Goal: Information Seeking & Learning: Learn about a topic

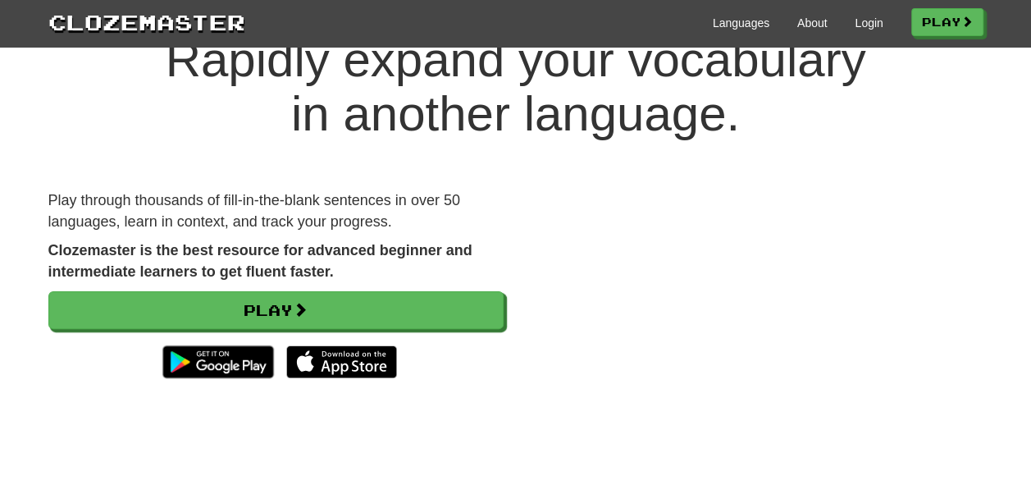
scroll to position [164, 0]
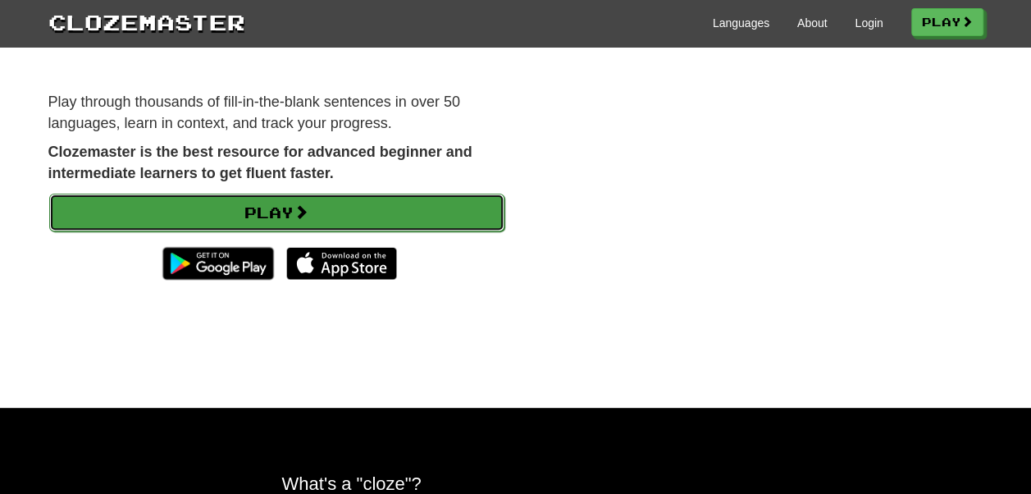
click at [389, 205] on link "Play" at bounding box center [276, 213] width 455 height 38
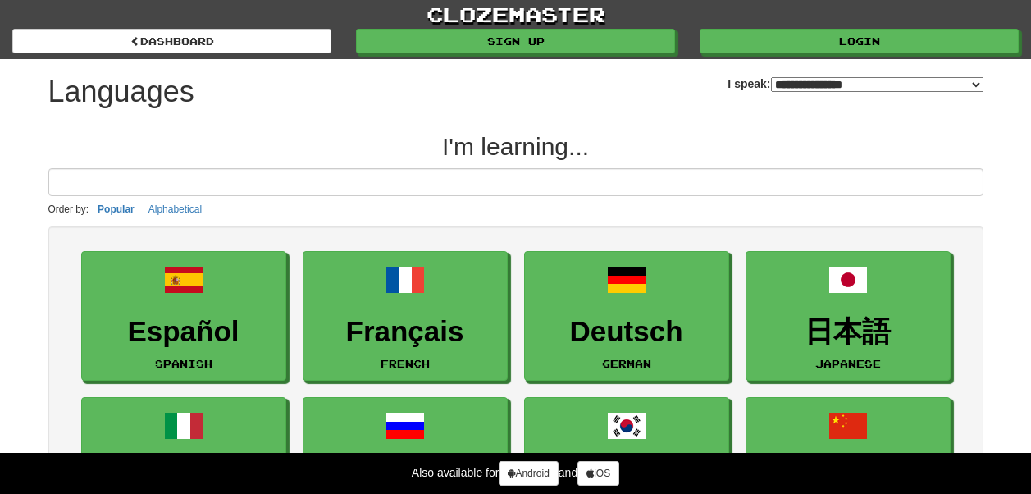
select select "*******"
click at [756, 140] on h2 "I'm learning..." at bounding box center [515, 146] width 935 height 27
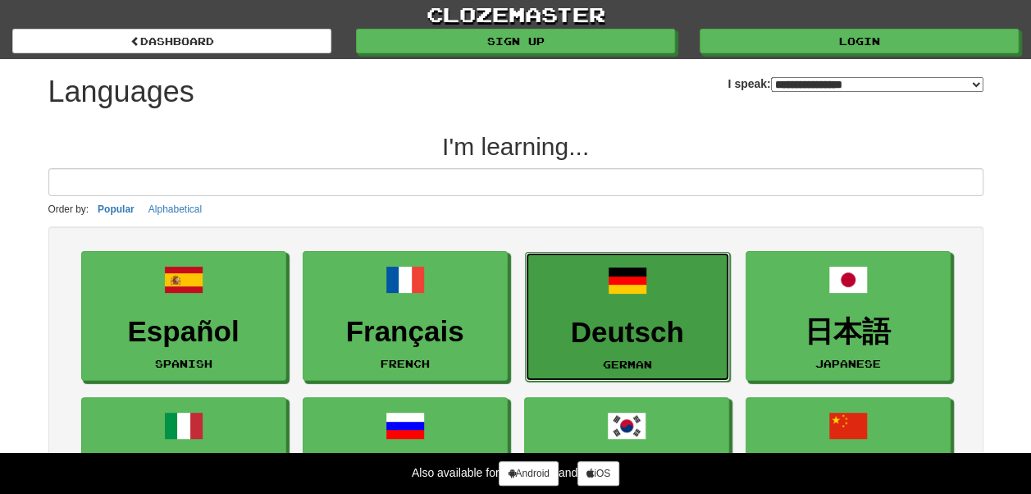
click at [639, 317] on h3 "Deutsch" at bounding box center [627, 333] width 187 height 32
click at [594, 299] on link "Deutsch German" at bounding box center [627, 317] width 205 height 130
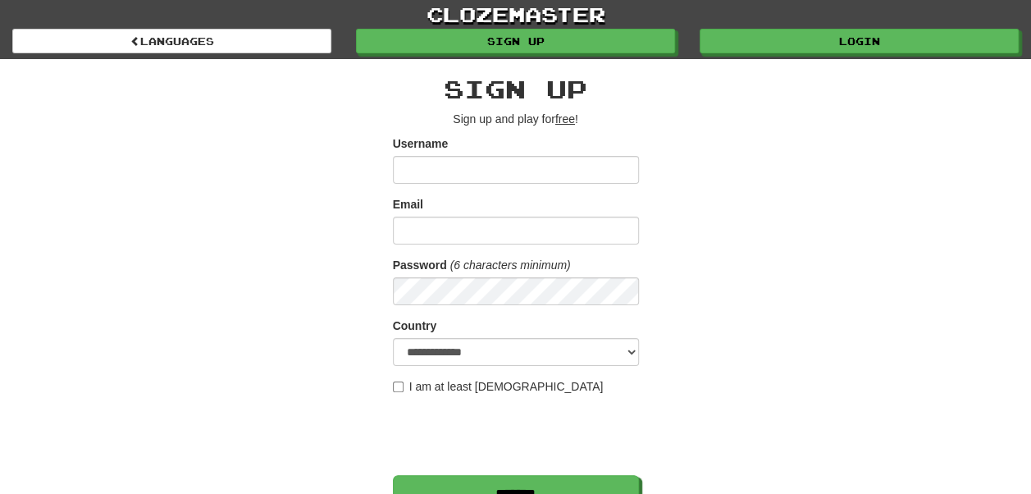
click at [751, 230] on div "**********" at bounding box center [515, 345] width 959 height 573
type input "******"
click at [462, 239] on input "Email" at bounding box center [516, 231] width 246 height 28
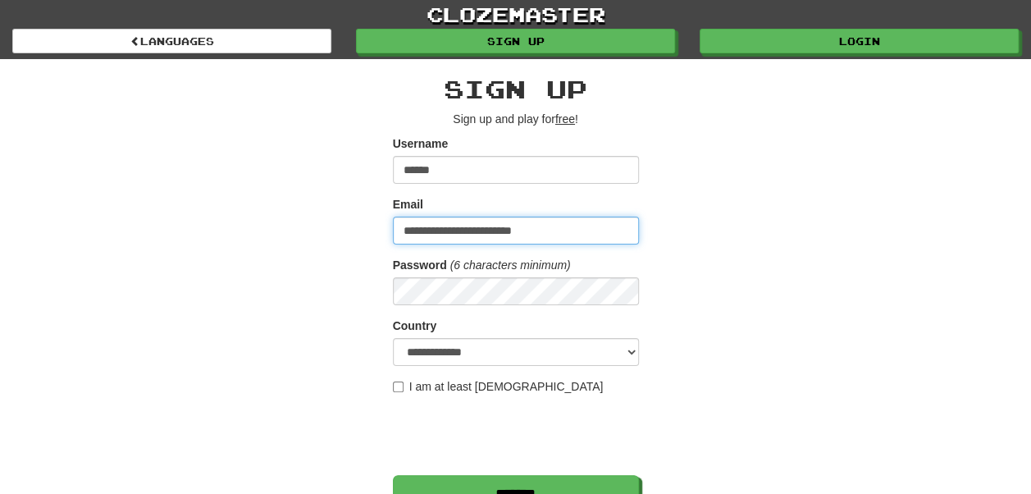
type input "**********"
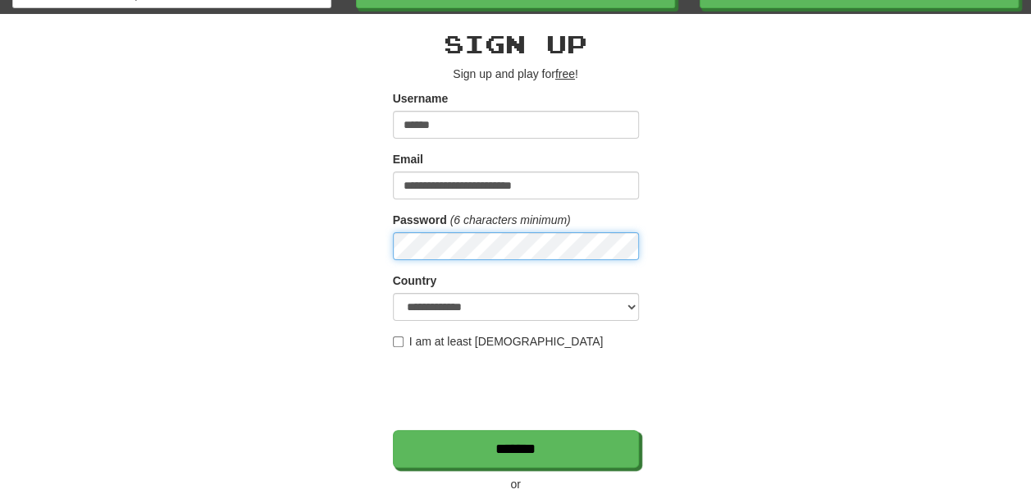
scroll to position [57, 0]
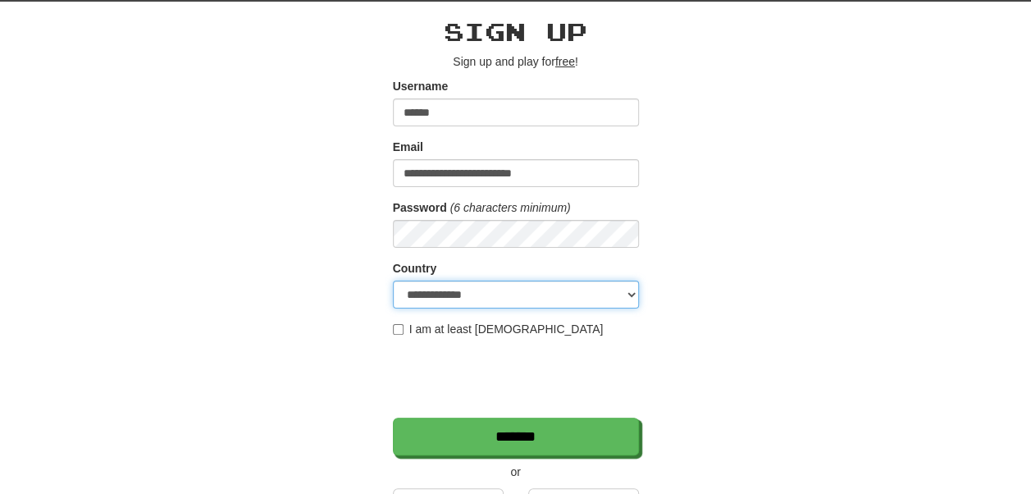
click at [508, 287] on select "**********" at bounding box center [516, 294] width 246 height 28
select select "**"
click at [393, 280] on select "**********" at bounding box center [516, 294] width 246 height 28
click at [403, 321] on label "I am at least [DEMOGRAPHIC_DATA]" at bounding box center [498, 329] width 211 height 16
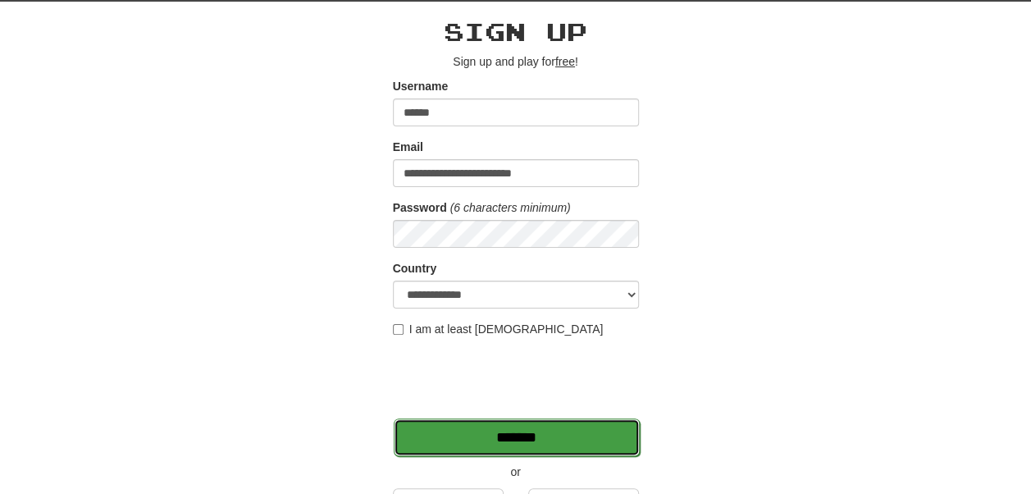
click at [481, 431] on input "*******" at bounding box center [517, 437] width 246 height 38
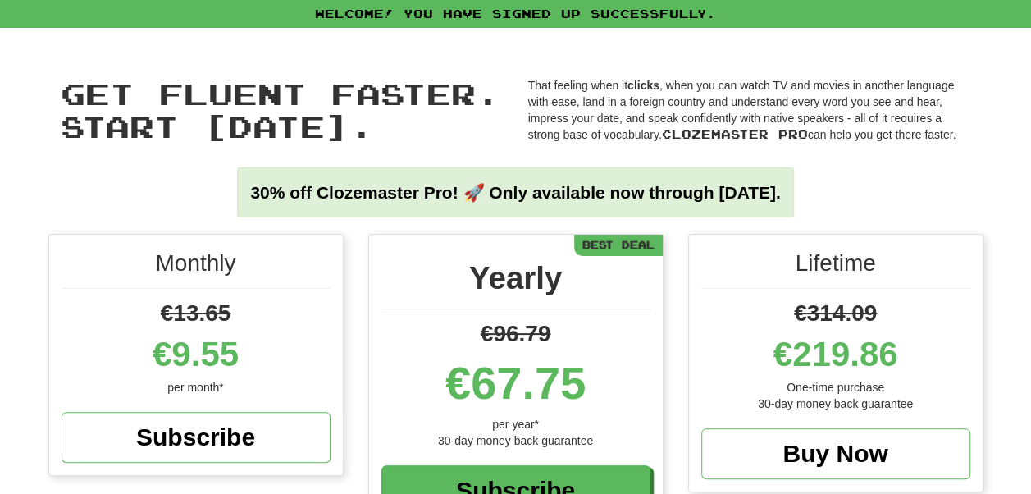
scroll to position [354, 0]
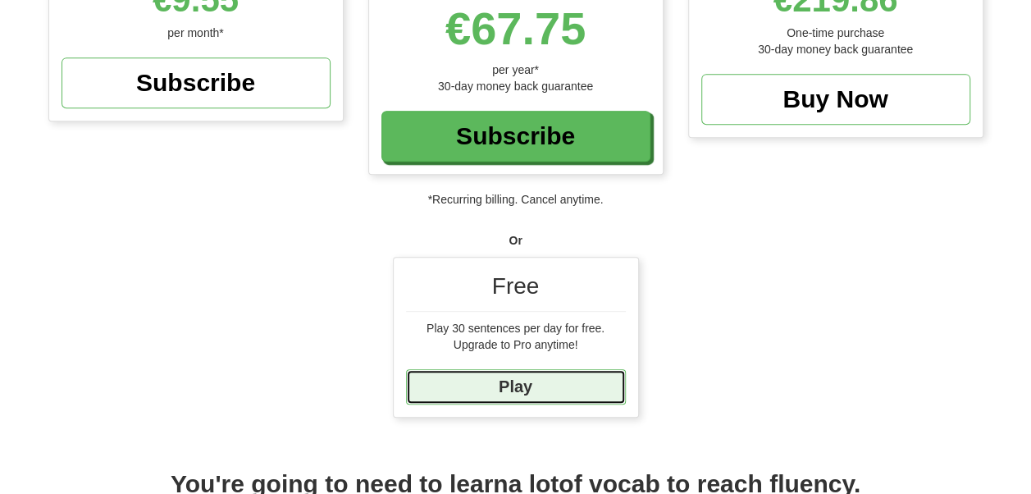
click at [519, 384] on link "Play" at bounding box center [516, 386] width 220 height 35
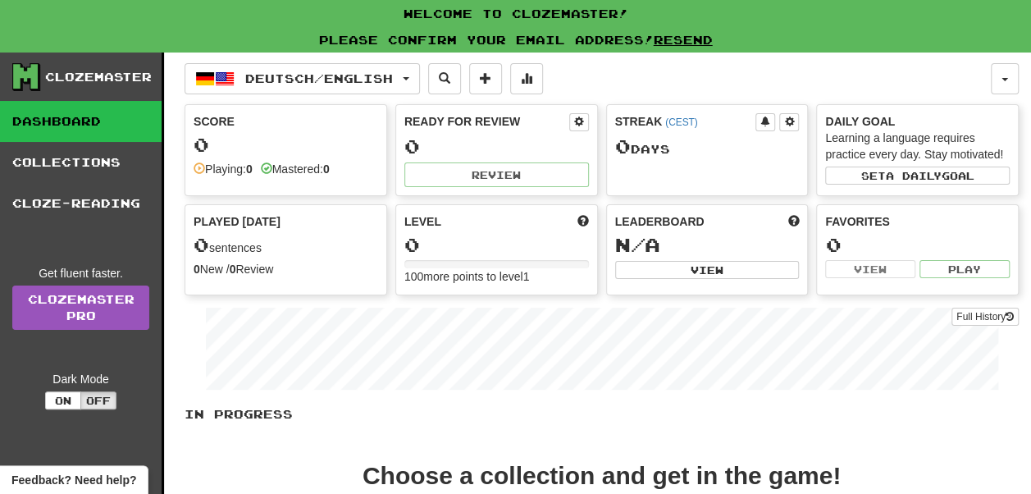
click at [625, 63] on div "Deutsch / English Deutsch / English Streak: 0 Review: 0 Points today: 0 Languag…" at bounding box center [588, 78] width 806 height 31
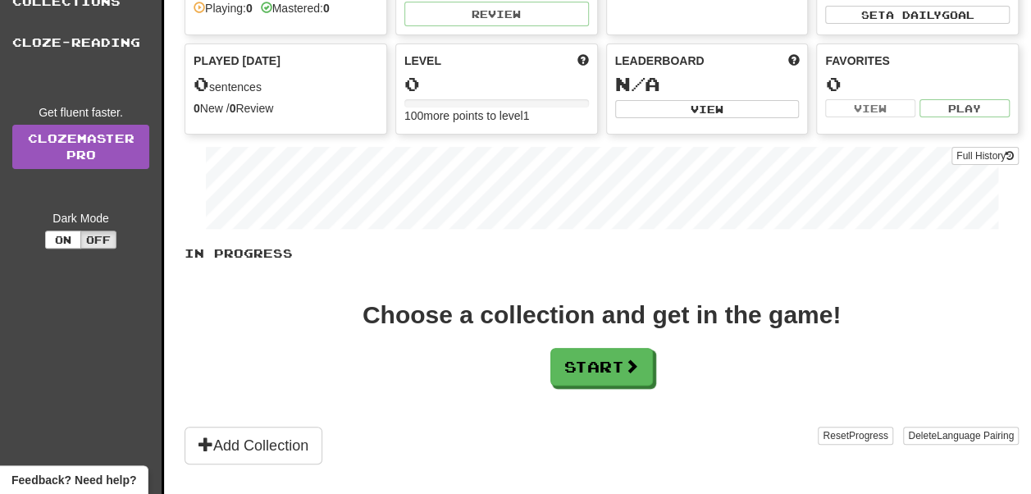
scroll to position [164, 0]
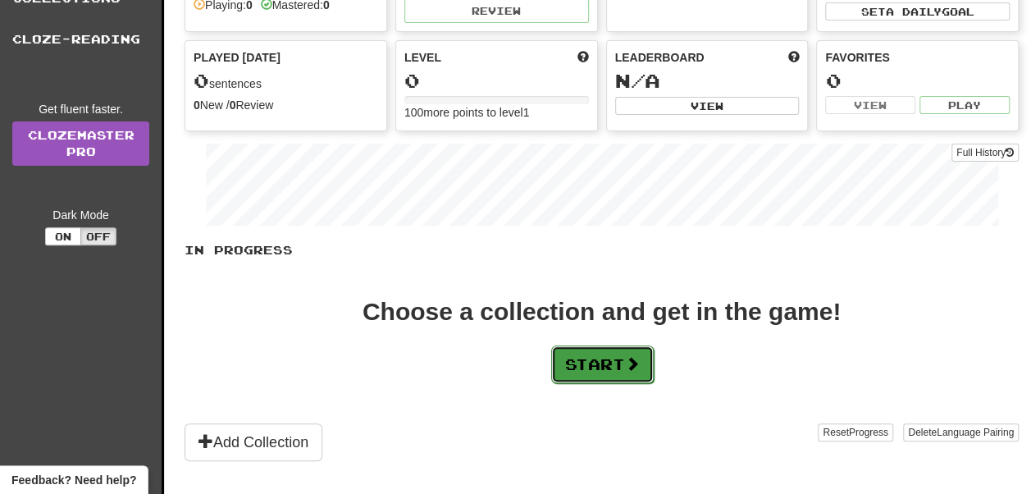
click at [622, 369] on button "Start" at bounding box center [602, 364] width 103 height 38
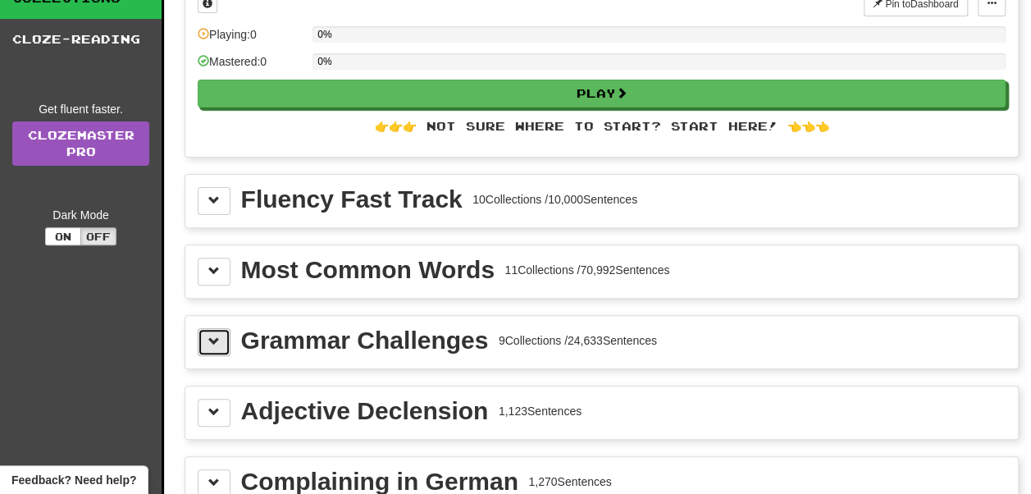
click at [214, 340] on span at bounding box center [213, 340] width 11 height 11
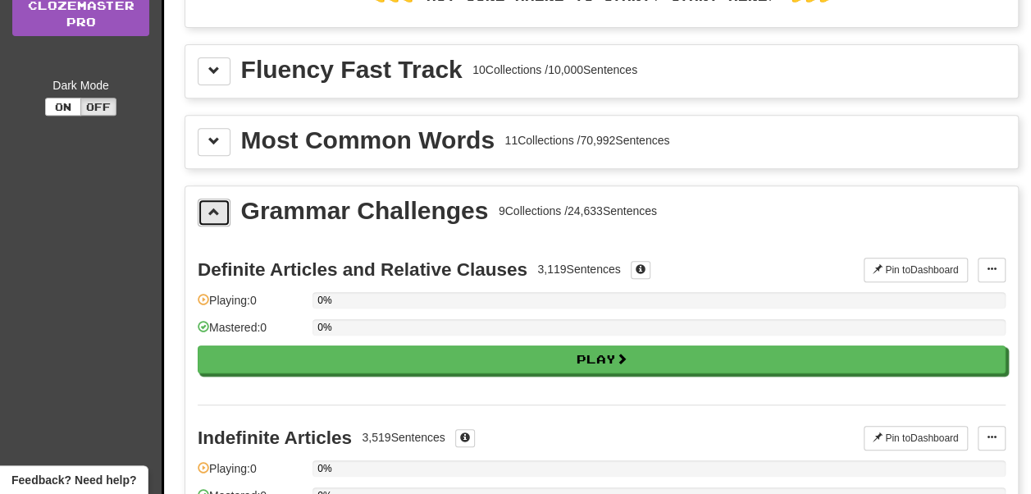
scroll to position [295, 0]
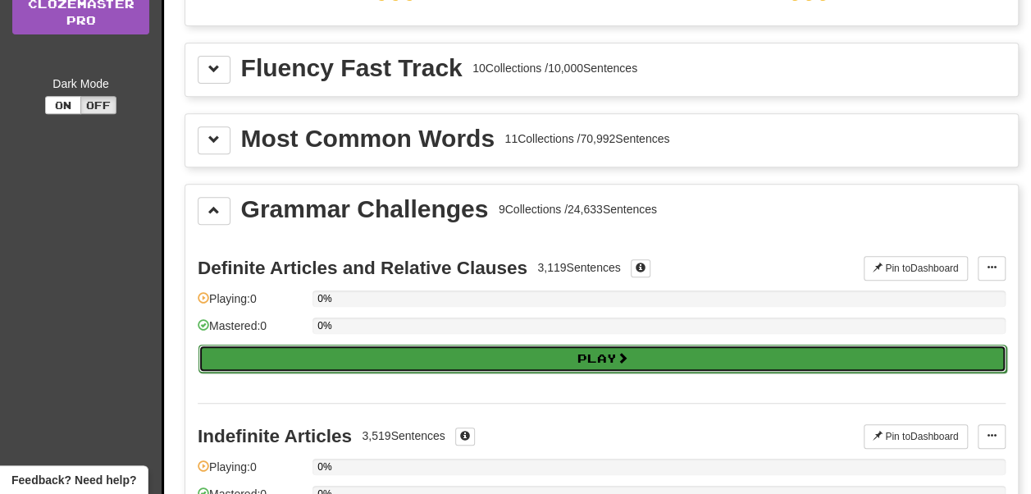
click at [248, 349] on button "Play" at bounding box center [602, 358] width 808 height 28
select select "**"
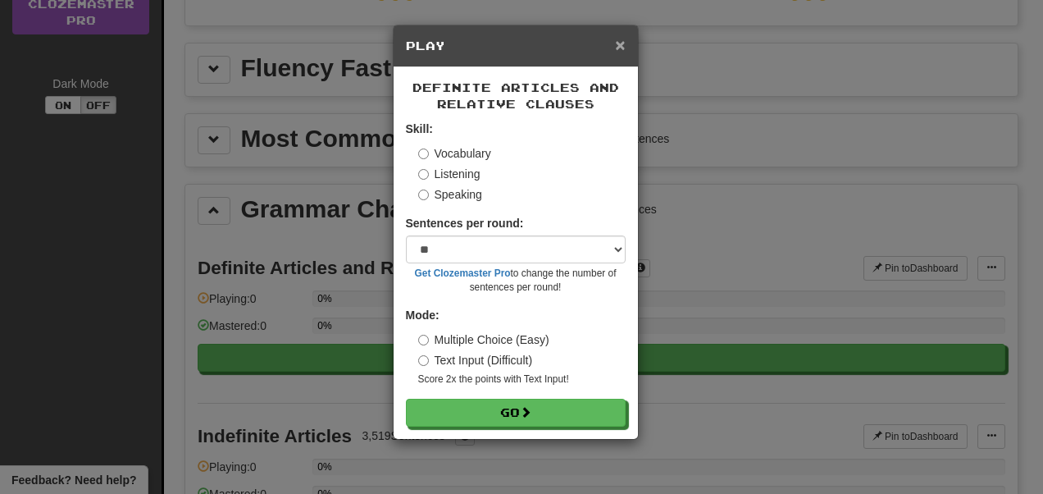
click at [620, 48] on span "×" at bounding box center [620, 44] width 10 height 19
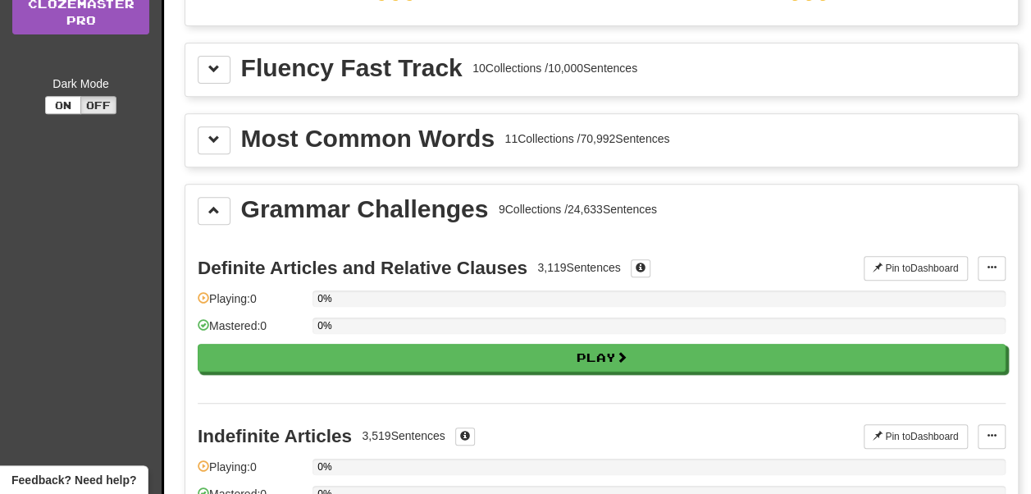
click at [670, 236] on div "Definite Articles and Relative Clauses 3,119 Sentences Pin to Dashboard Pin to …" at bounding box center [602, 318] width 808 height 167
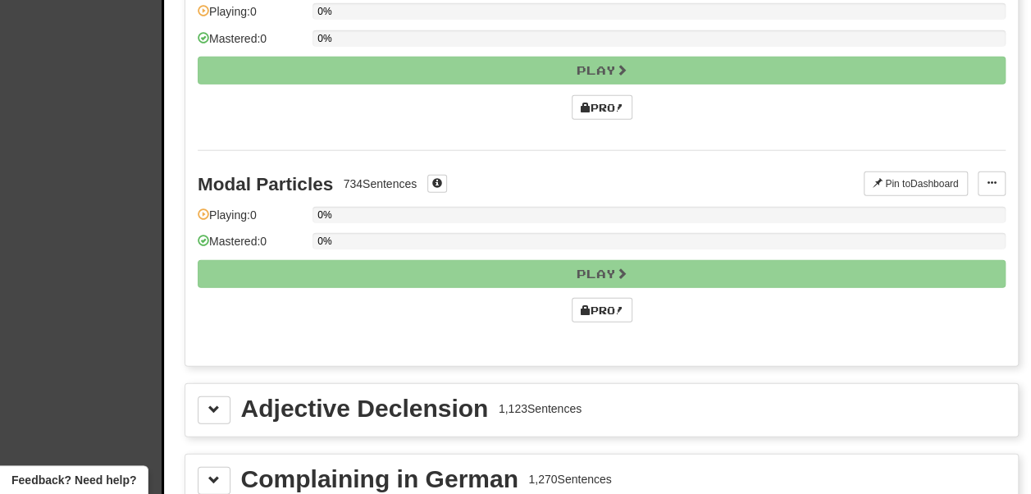
scroll to position [2001, 0]
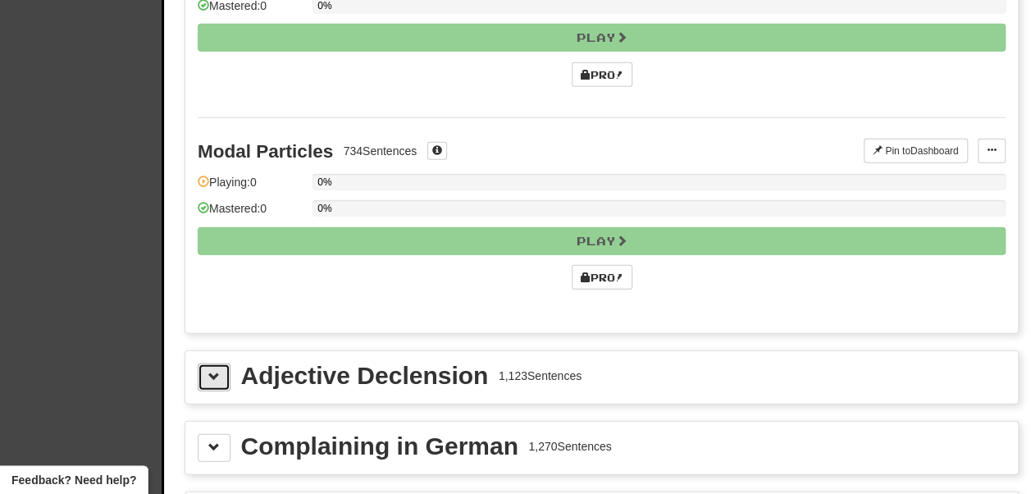
click at [222, 363] on button at bounding box center [214, 377] width 33 height 28
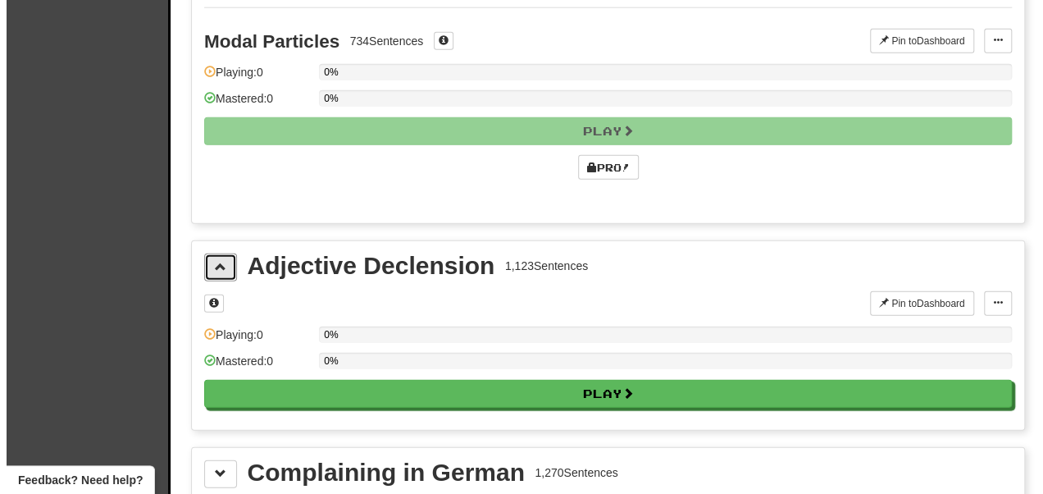
scroll to position [2067, 0]
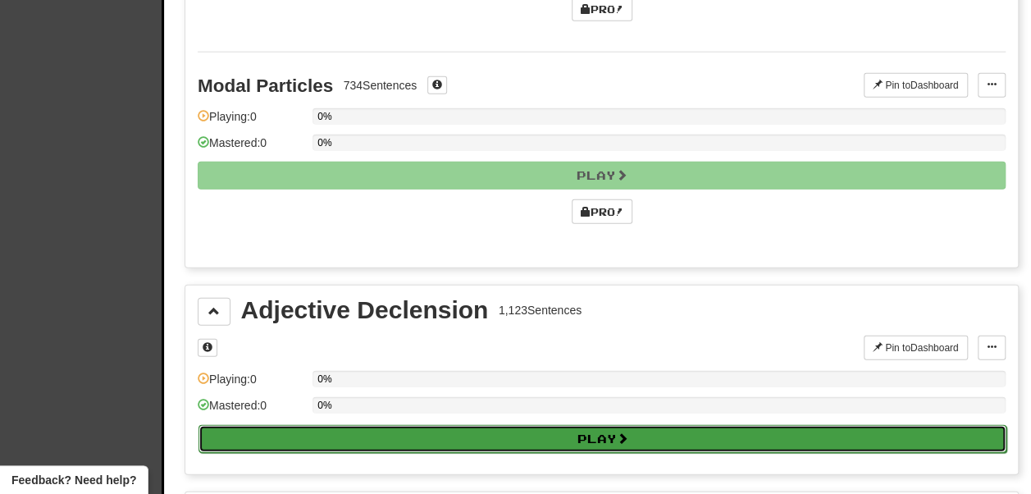
click at [607, 425] on button "Play" at bounding box center [602, 439] width 808 height 28
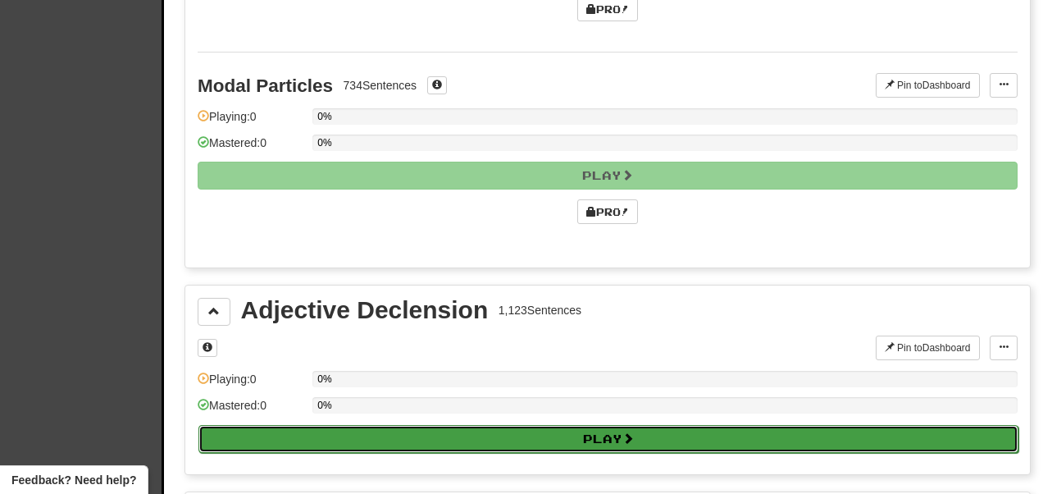
select select "**"
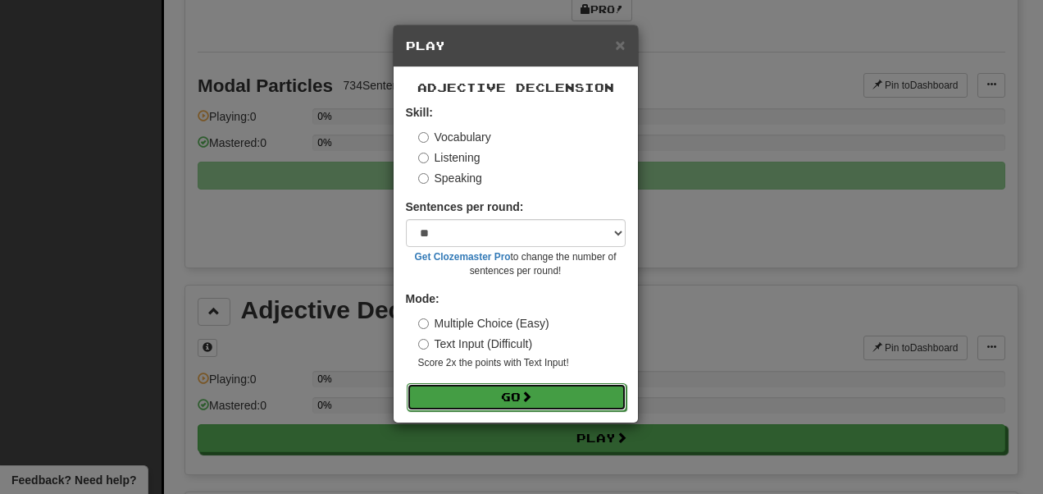
click at [515, 396] on button "Go" at bounding box center [517, 397] width 220 height 28
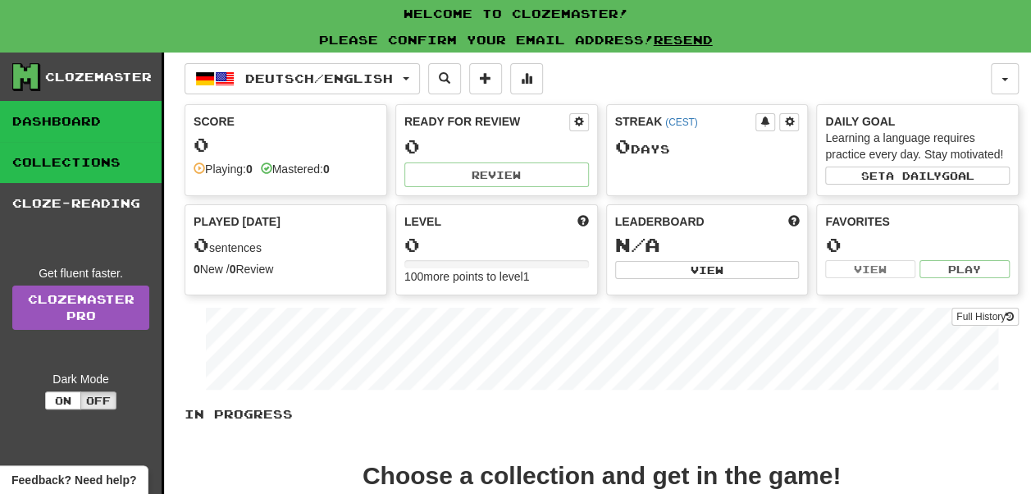
click at [36, 166] on link "Collections" at bounding box center [81, 162] width 162 height 41
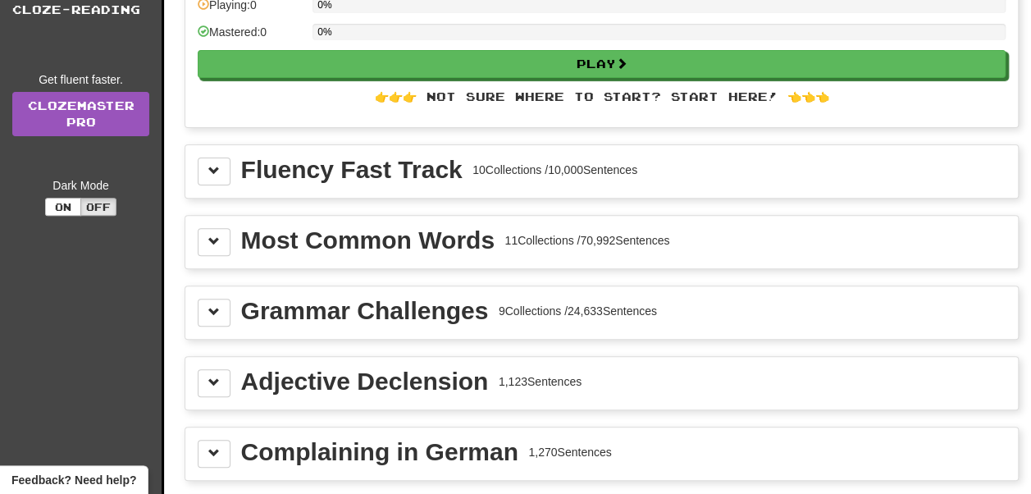
scroll to position [262, 0]
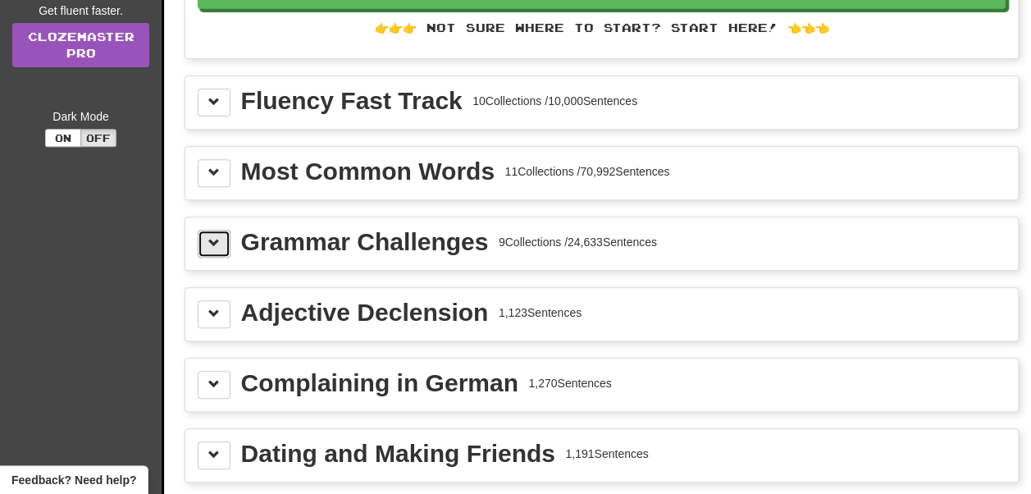
click at [203, 235] on button at bounding box center [214, 244] width 33 height 28
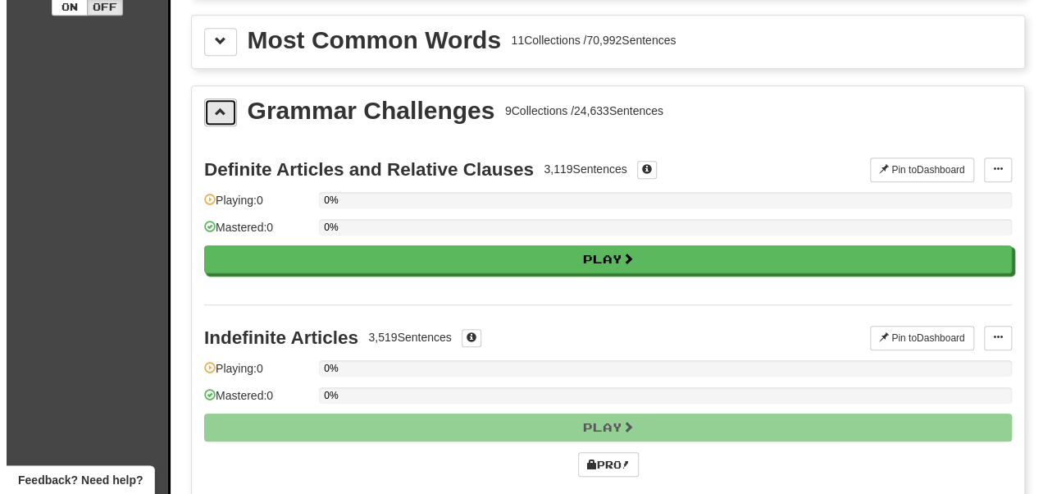
scroll to position [426, 0]
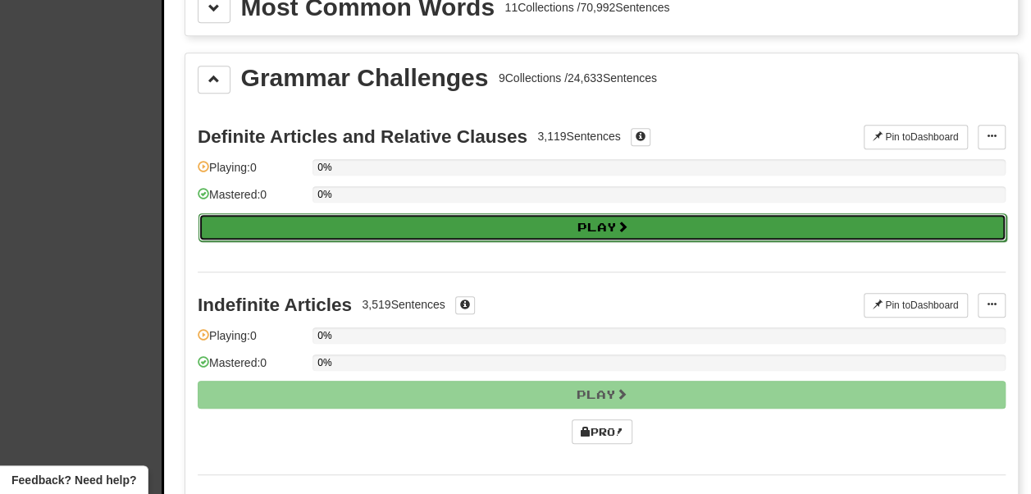
click at [320, 213] on button "Play" at bounding box center [602, 227] width 808 height 28
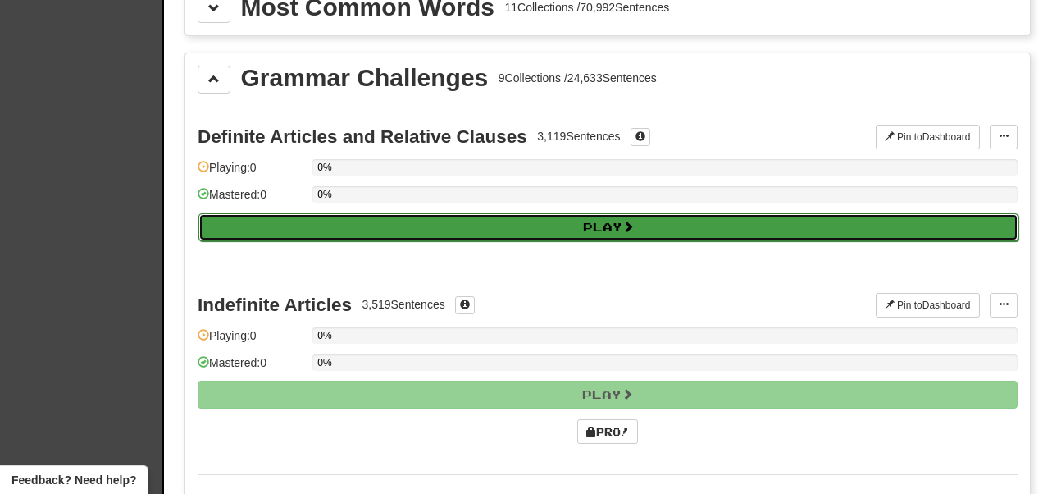
select select "**"
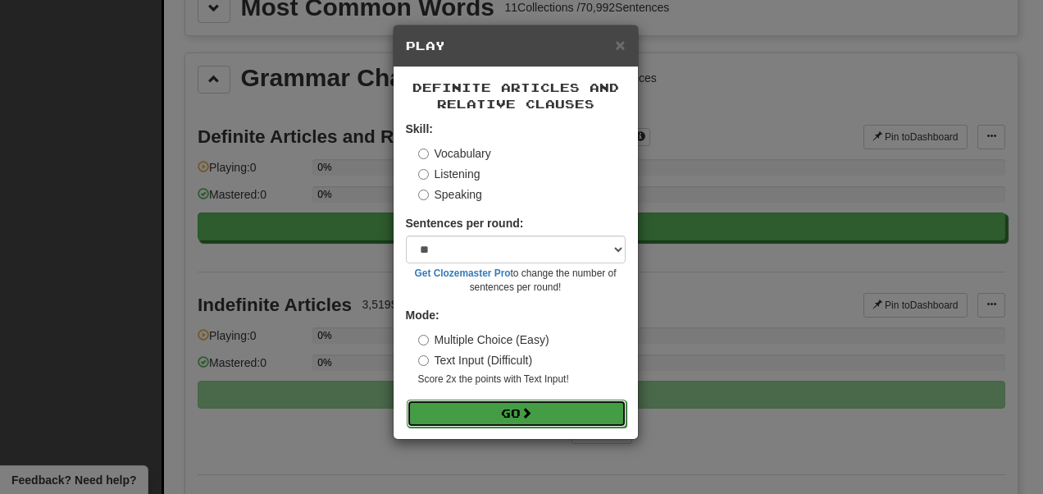
click at [566, 413] on button "Go" at bounding box center [517, 413] width 220 height 28
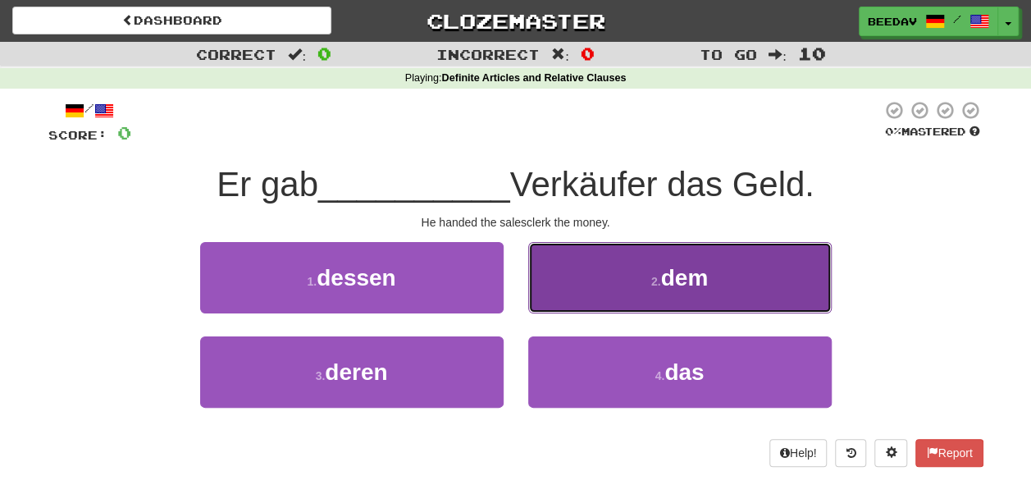
click at [716, 299] on button "2 . dem" at bounding box center [679, 277] width 303 height 71
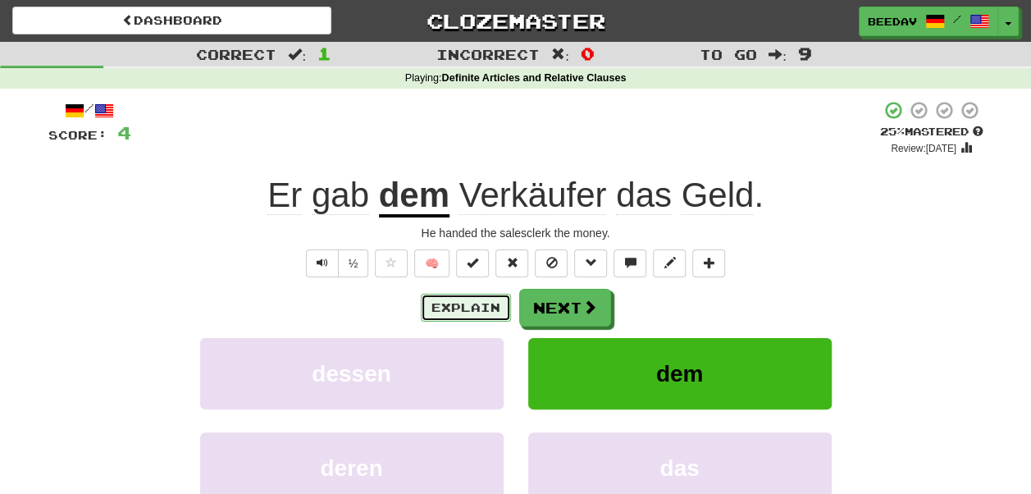
click at [485, 301] on button "Explain" at bounding box center [466, 308] width 90 height 28
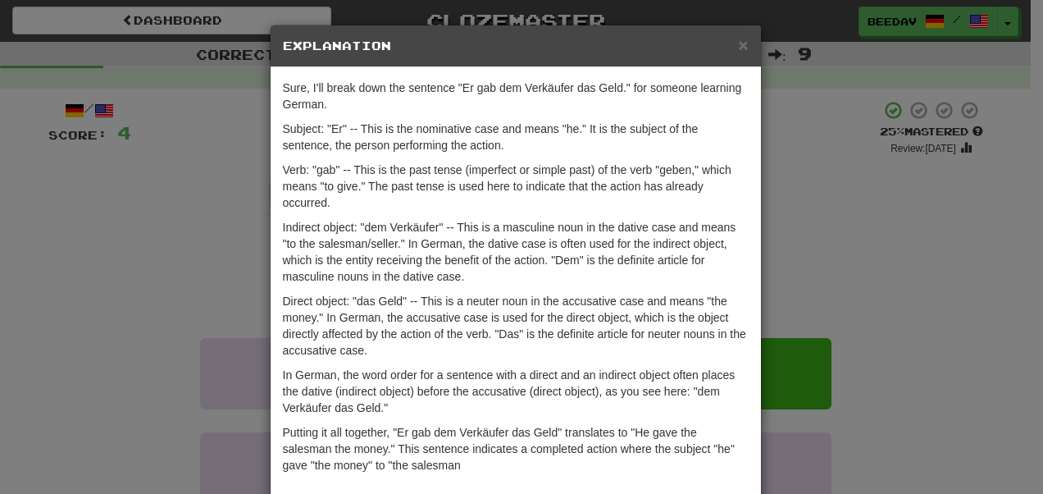
click at [563, 144] on p "Subject: "Er" -- This is the nominative case and means "he." It is the subject …" at bounding box center [516, 137] width 466 height 33
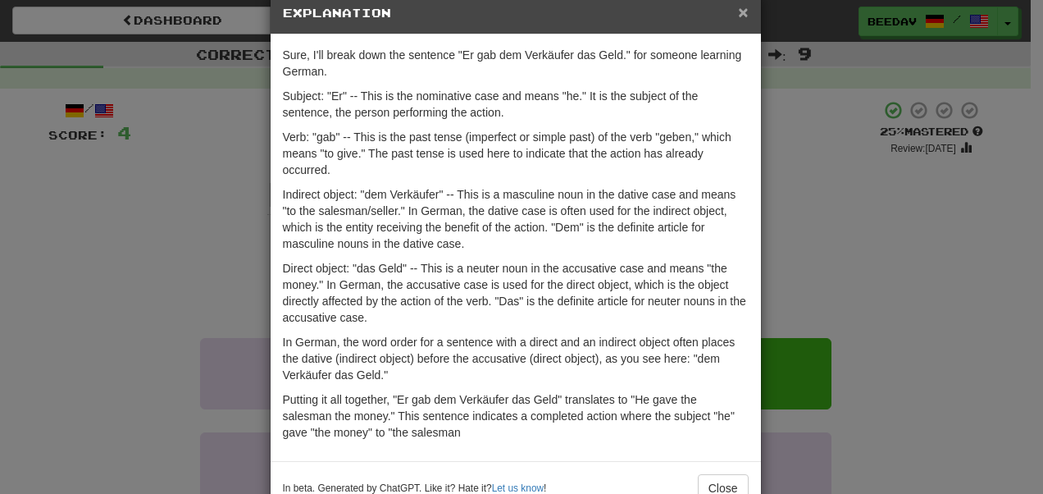
click at [741, 8] on span "×" at bounding box center [743, 11] width 10 height 19
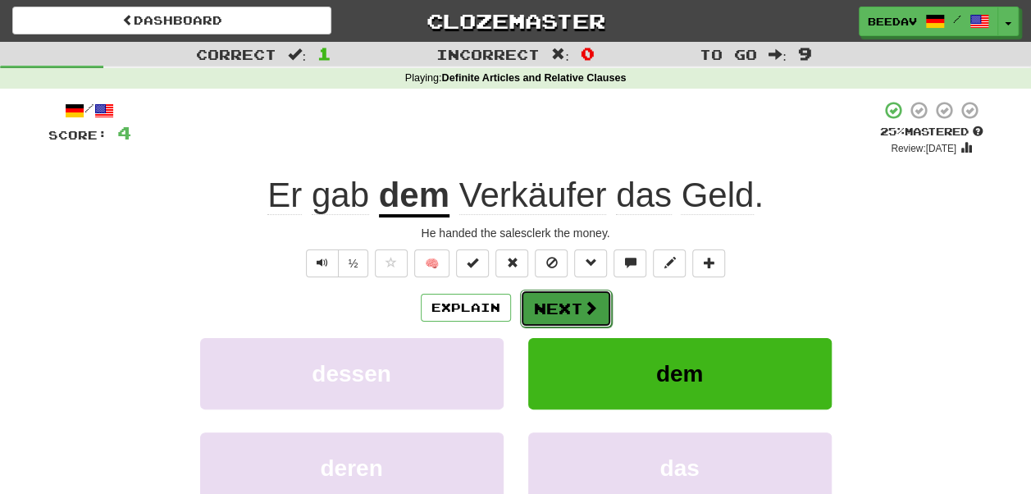
click at [543, 294] on button "Next" at bounding box center [566, 308] width 92 height 38
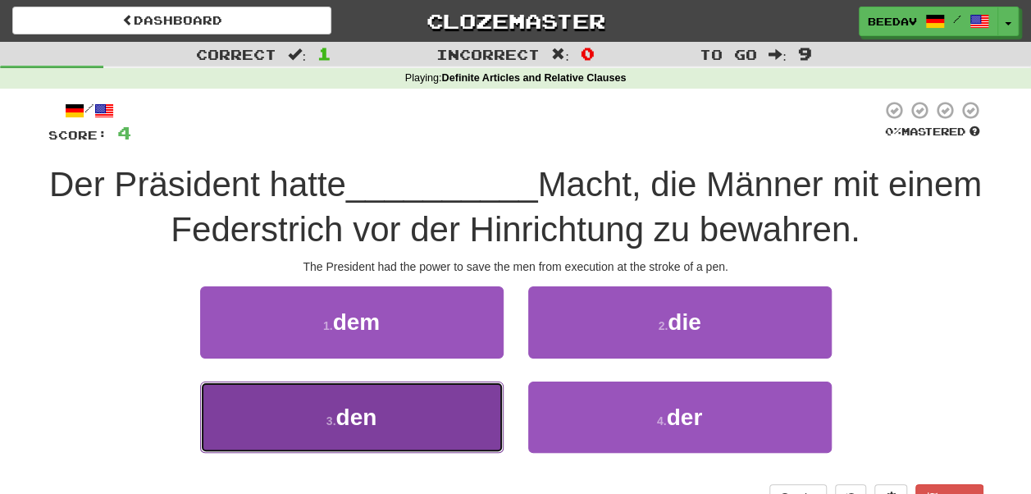
click at [376, 394] on button "3 . den" at bounding box center [351, 416] width 303 height 71
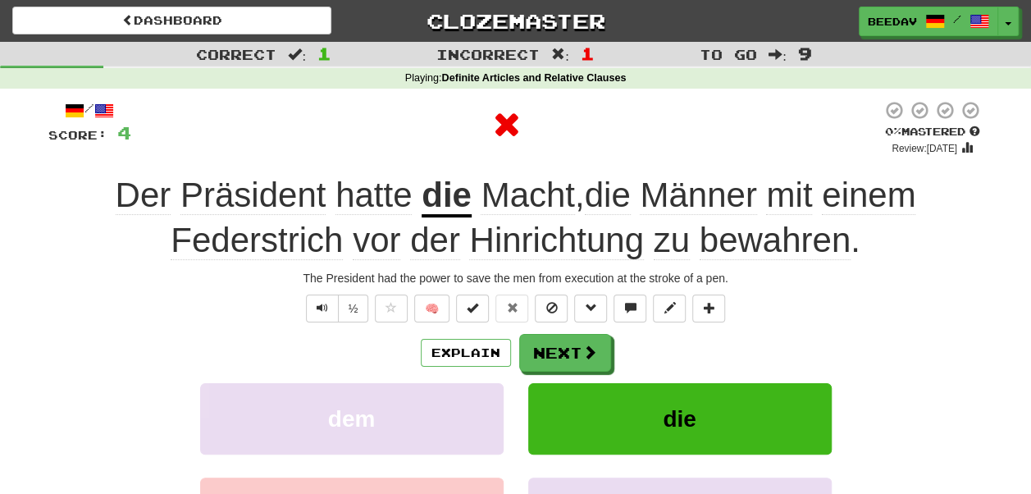
click at [642, 204] on span "Macht , die Männer mit einem Federstrich vor der Hinrichtung zu bewahren ." at bounding box center [543, 217] width 745 height 84
click at [478, 349] on button "Explain" at bounding box center [466, 353] width 90 height 28
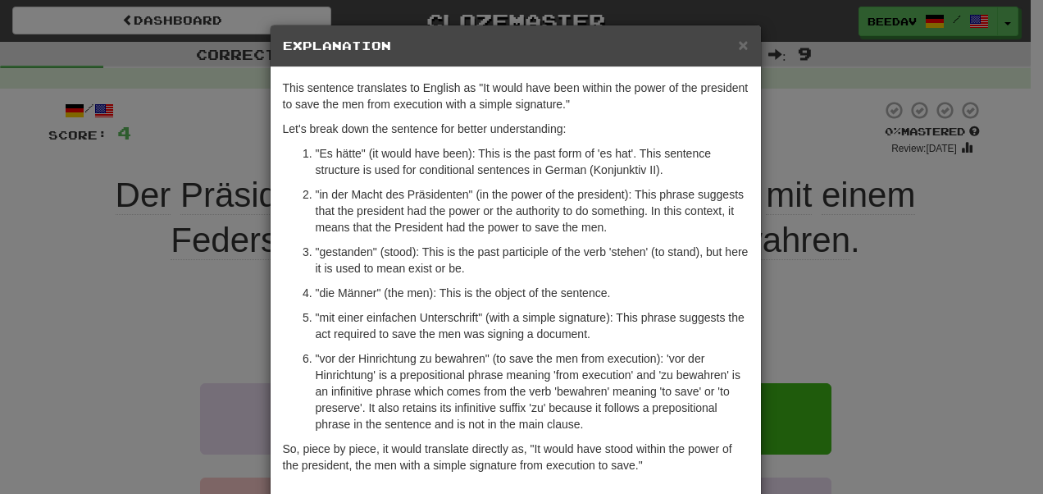
click at [605, 198] on p ""in der Macht des Präsidenten" (in the power of the president): This phrase sug…" at bounding box center [532, 210] width 433 height 49
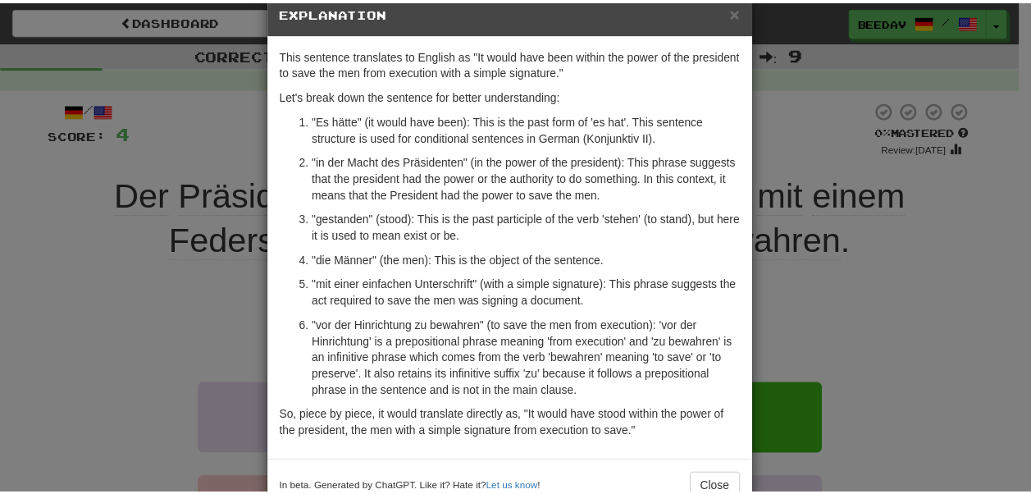
scroll to position [0, 0]
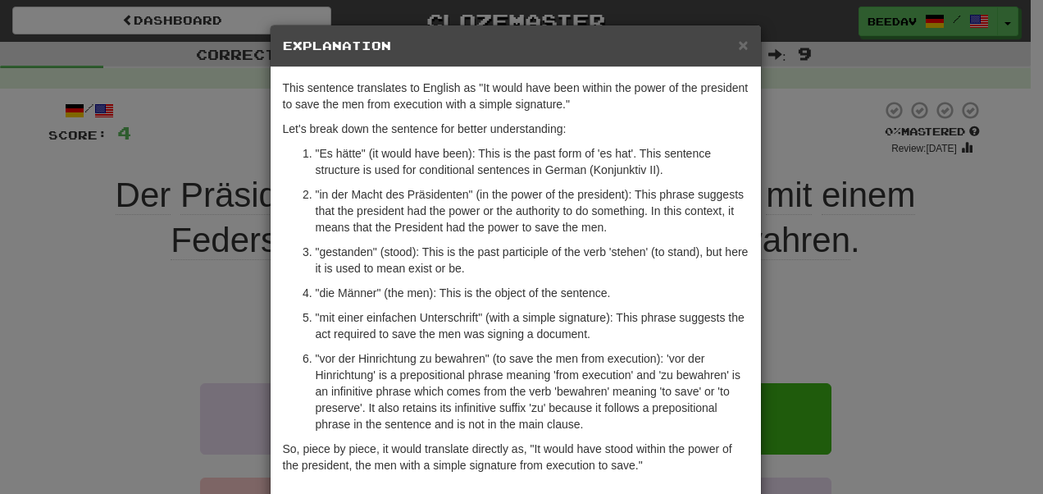
click at [724, 84] on p "This sentence translates to English as "It would have been within the power of …" at bounding box center [516, 96] width 466 height 33
click at [738, 45] on span "×" at bounding box center [743, 44] width 10 height 19
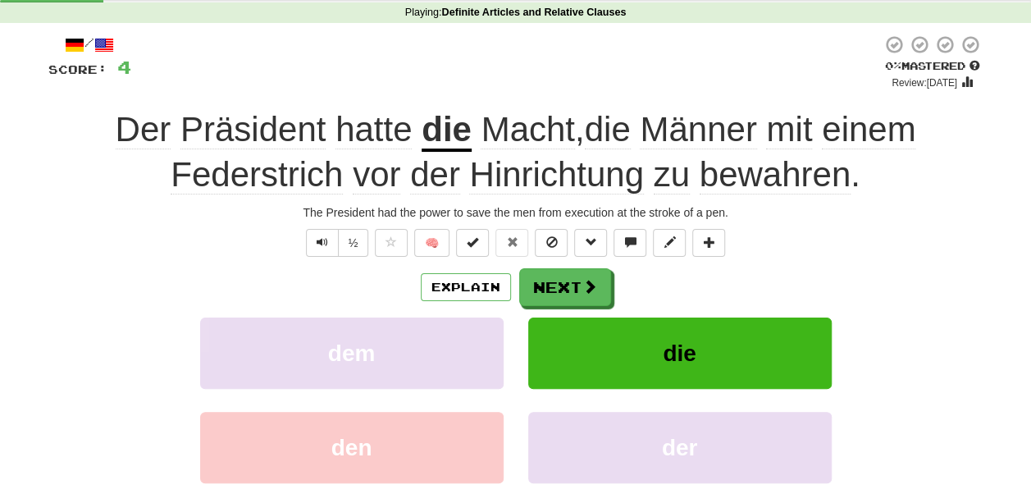
scroll to position [98, 0]
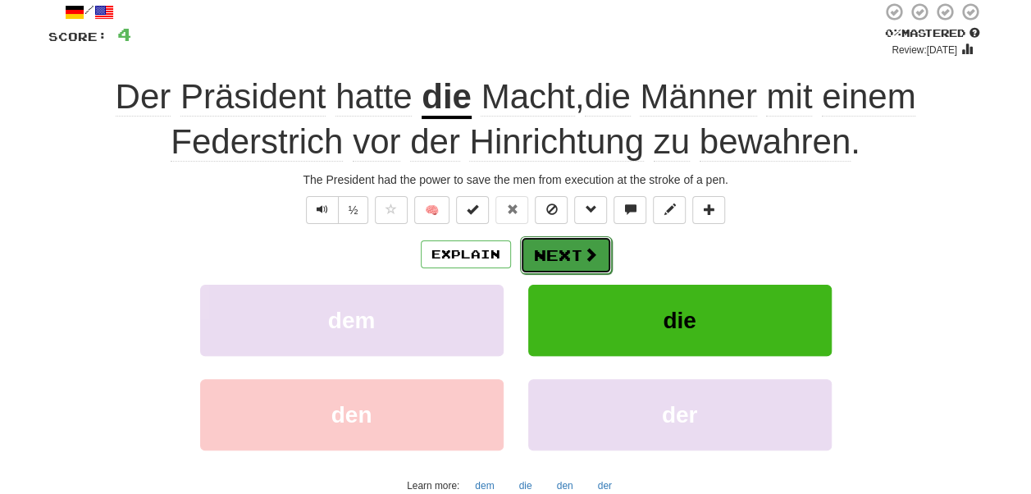
click at [590, 250] on span at bounding box center [590, 254] width 15 height 15
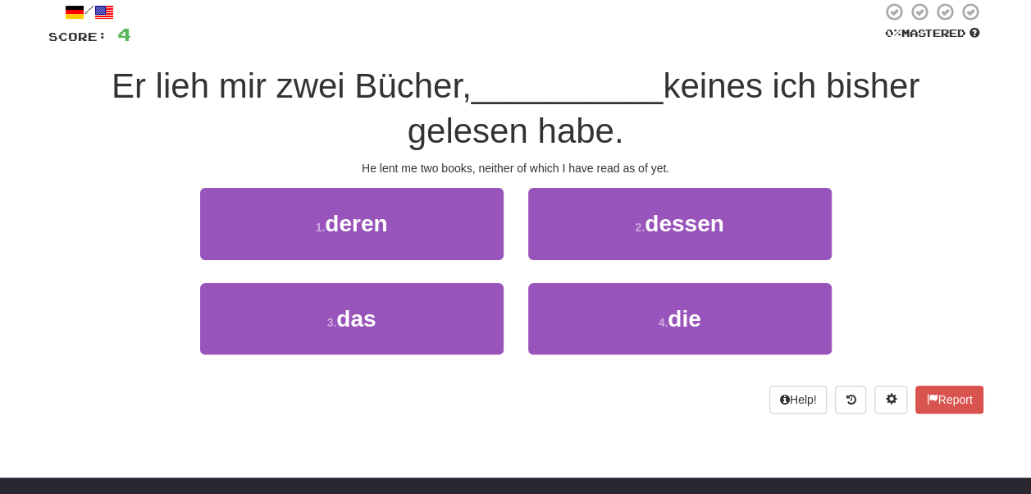
click at [395, 92] on span "Er lieh mir zwei Bücher," at bounding box center [292, 85] width 360 height 39
click at [559, 121] on span "keines ich bisher gelesen habe." at bounding box center [664, 108] width 513 height 84
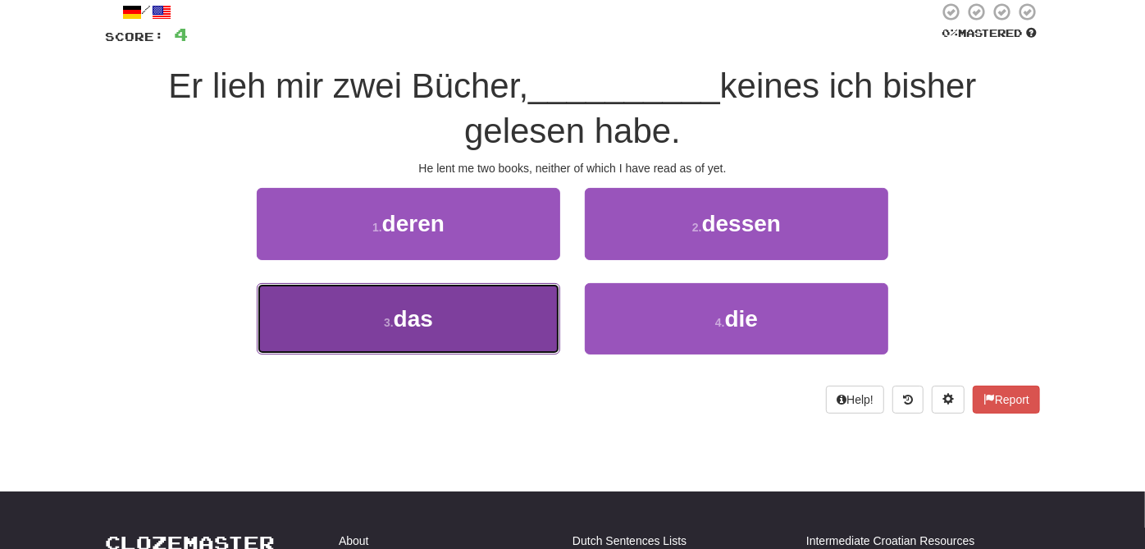
click at [481, 299] on button "3 . das" at bounding box center [408, 318] width 303 height 71
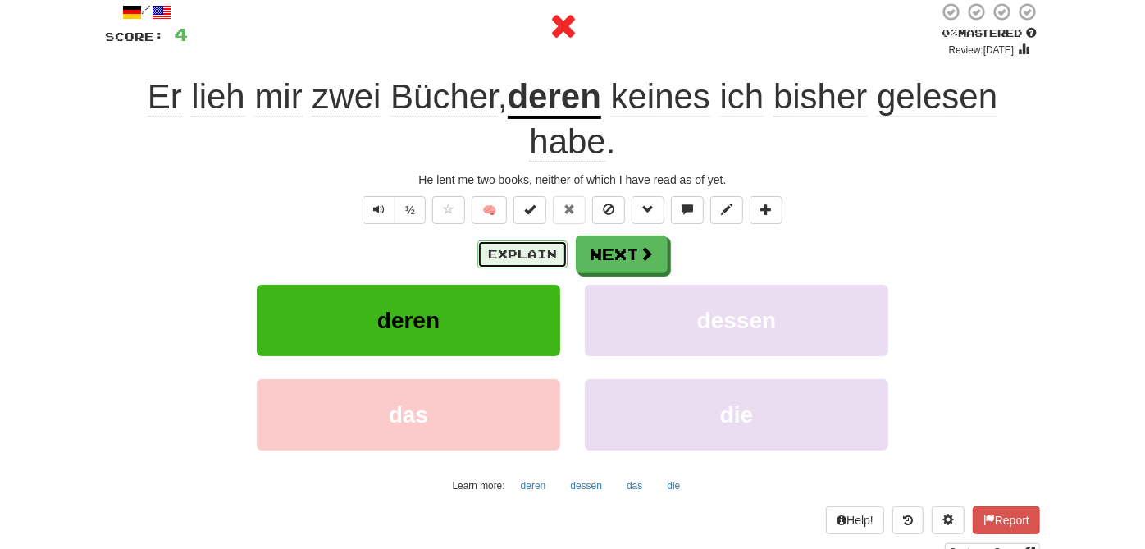
click at [539, 251] on button "Explain" at bounding box center [522, 254] width 90 height 28
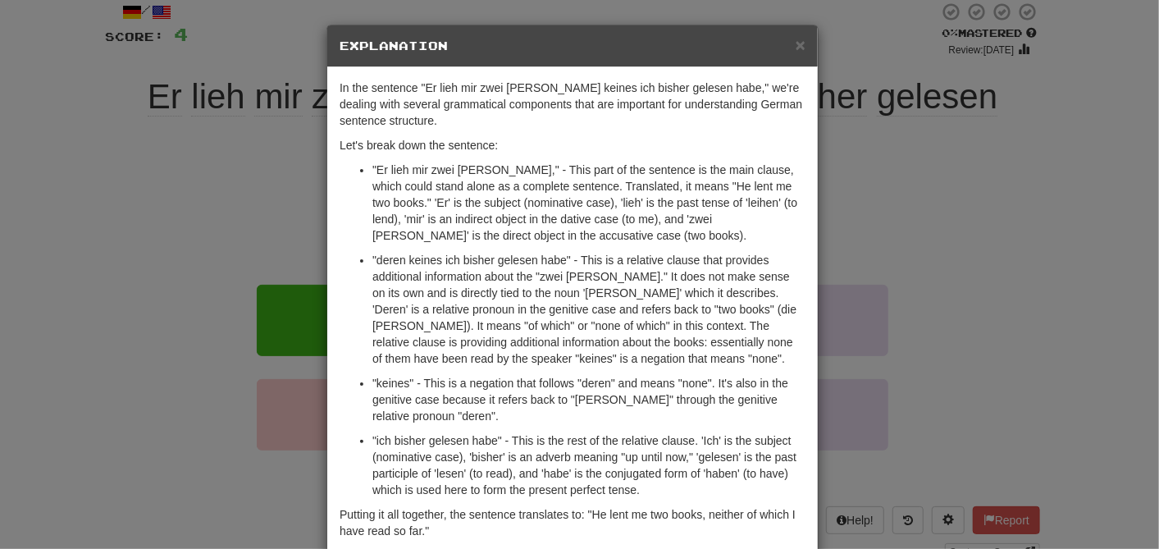
click at [644, 133] on div "In the sentence "Er lieh mir zwei [PERSON_NAME] keines ich bisher gelesen habe,…" at bounding box center [572, 358] width 490 height 582
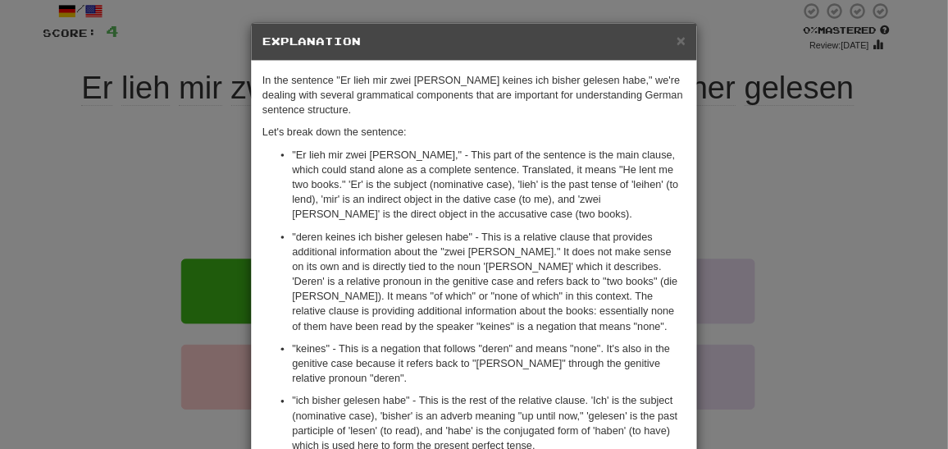
scroll to position [98, 0]
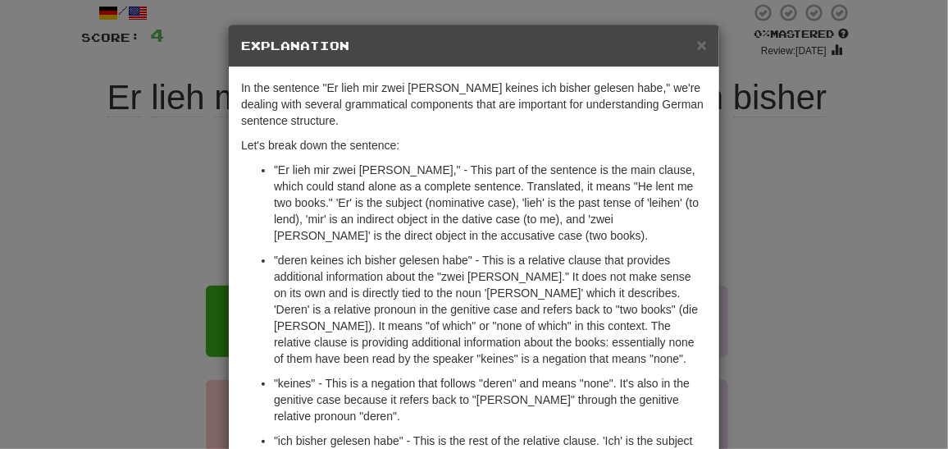
click at [535, 198] on p ""Er lieh mir zwei [PERSON_NAME]," - This part of the sentence is the main claus…" at bounding box center [490, 203] width 433 height 82
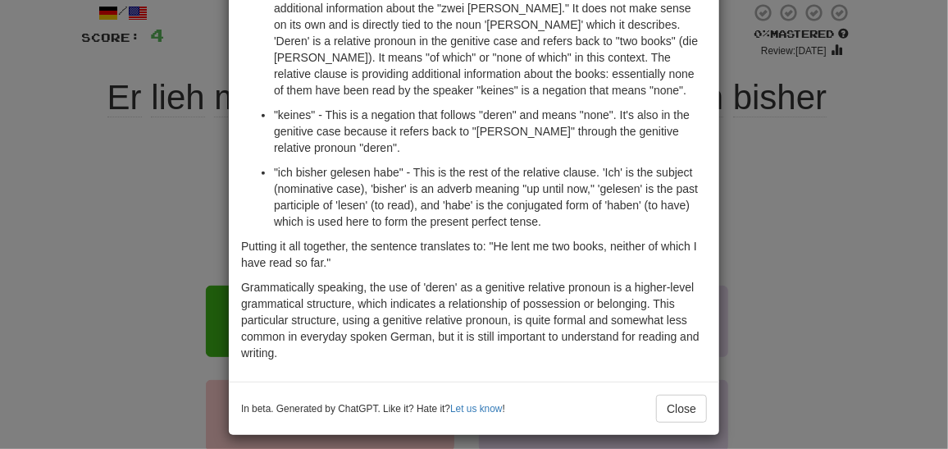
scroll to position [277, 0]
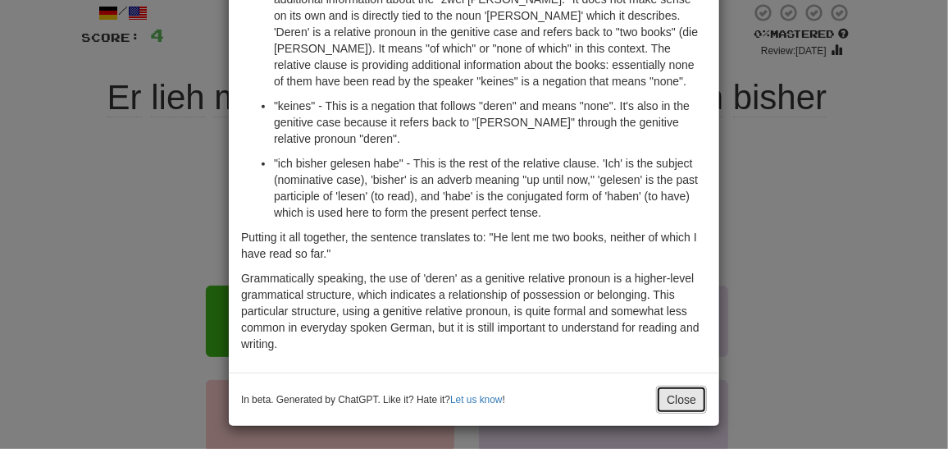
click at [676, 397] on button "Close" at bounding box center [681, 399] width 51 height 28
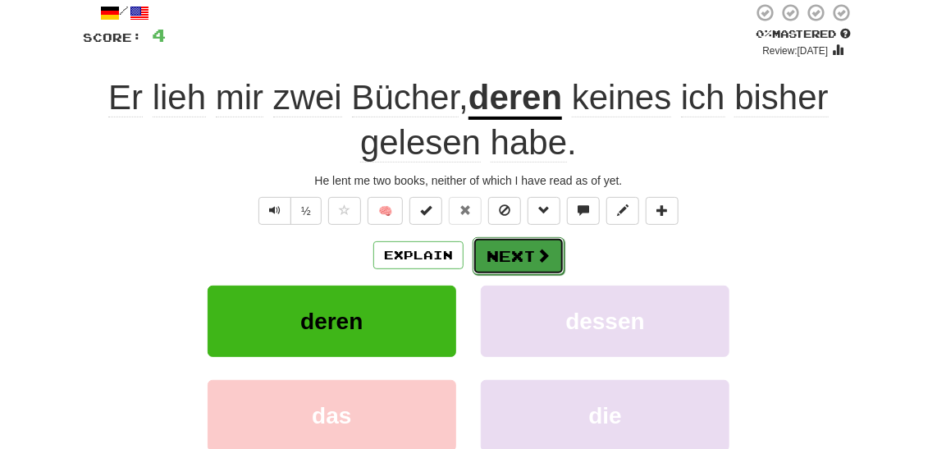
click at [515, 245] on button "Next" at bounding box center [518, 256] width 92 height 38
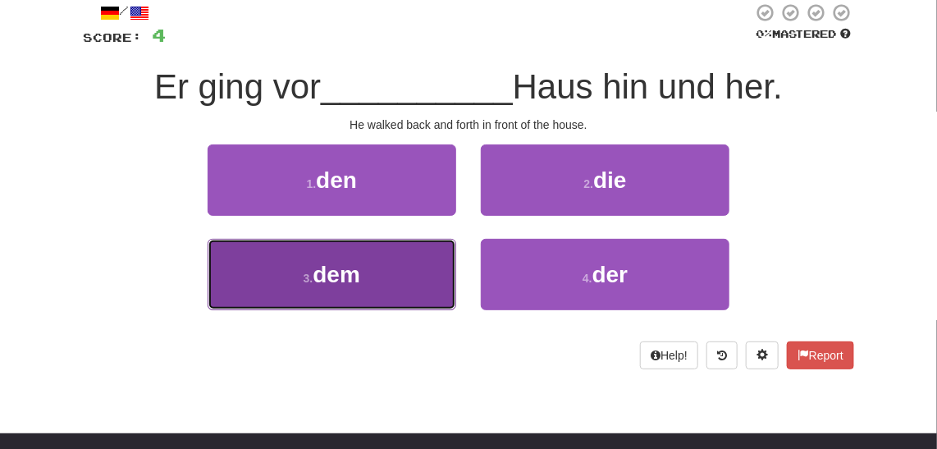
click at [397, 258] on button "3 . dem" at bounding box center [331, 274] width 248 height 71
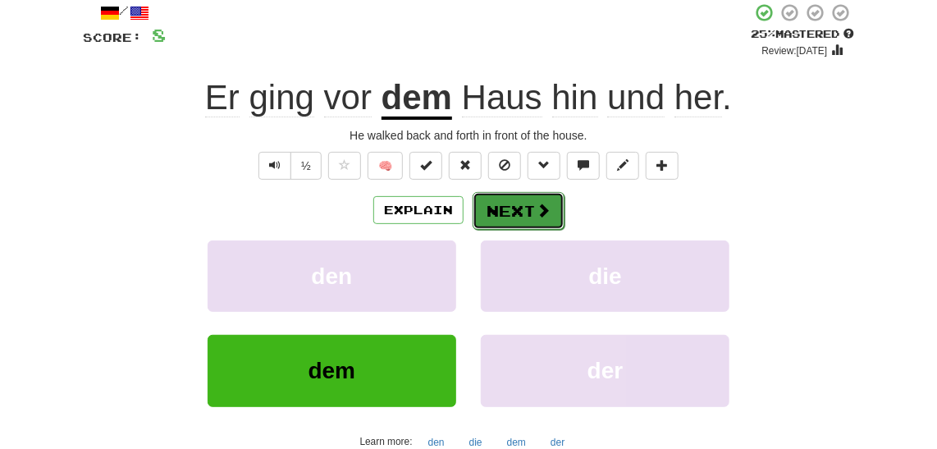
click at [512, 214] on button "Next" at bounding box center [518, 211] width 92 height 38
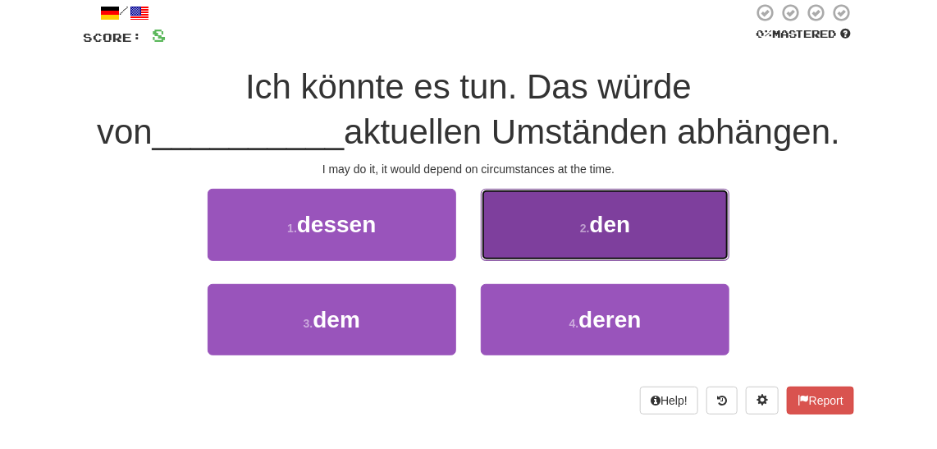
click at [571, 232] on button "2 . den" at bounding box center [605, 224] width 248 height 71
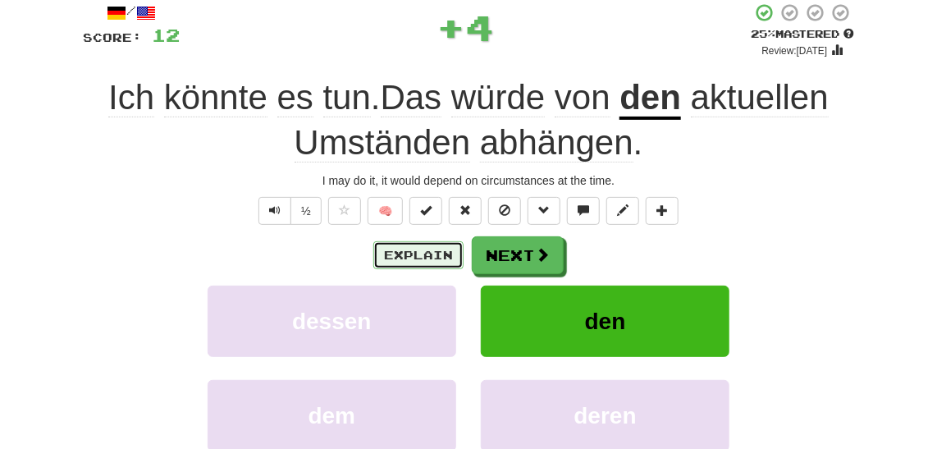
click at [427, 253] on button "Explain" at bounding box center [418, 255] width 90 height 28
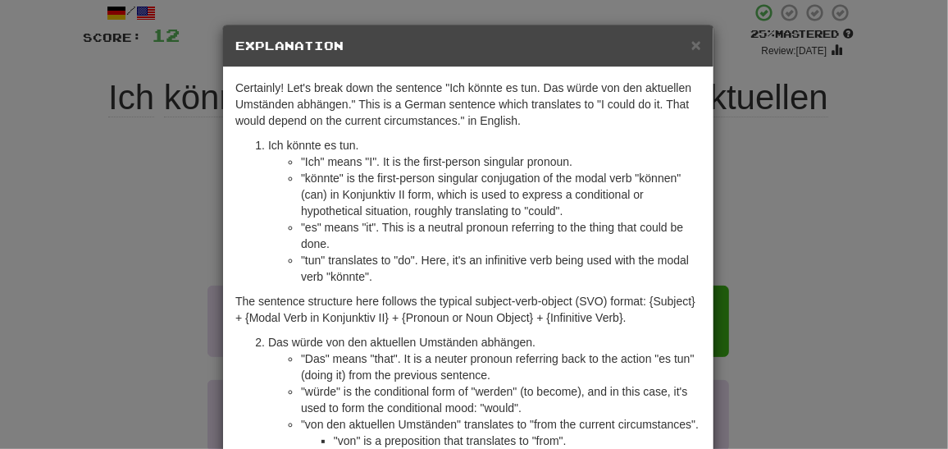
click at [552, 161] on li ""Ich" means "I". It is the first-person singular pronoun." at bounding box center [501, 161] width 400 height 16
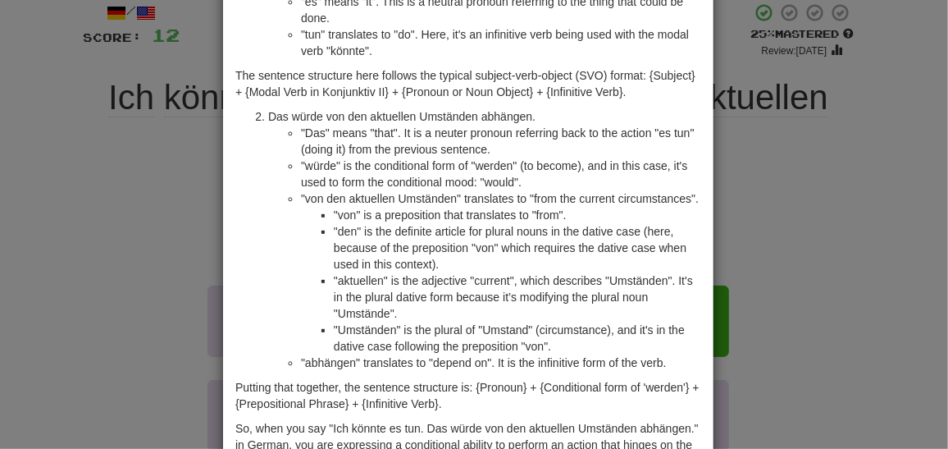
scroll to position [238, 0]
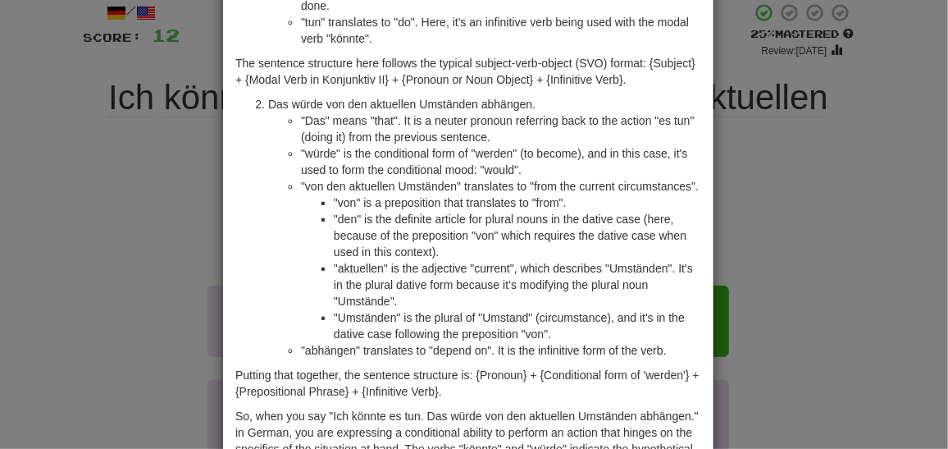
click at [827, 239] on div "× Explanation Certainly! Let's break down the sentence "Ich könnte es tun. Das …" at bounding box center [474, 224] width 948 height 449
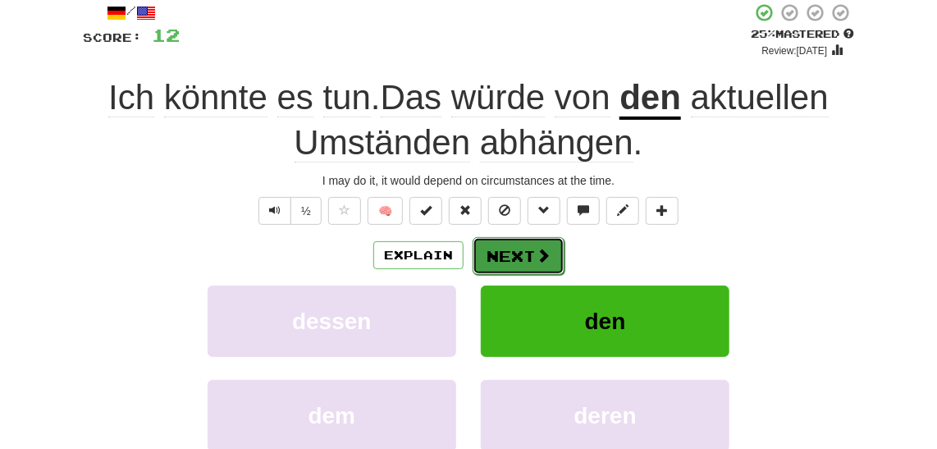
click at [547, 248] on span at bounding box center [543, 255] width 15 height 15
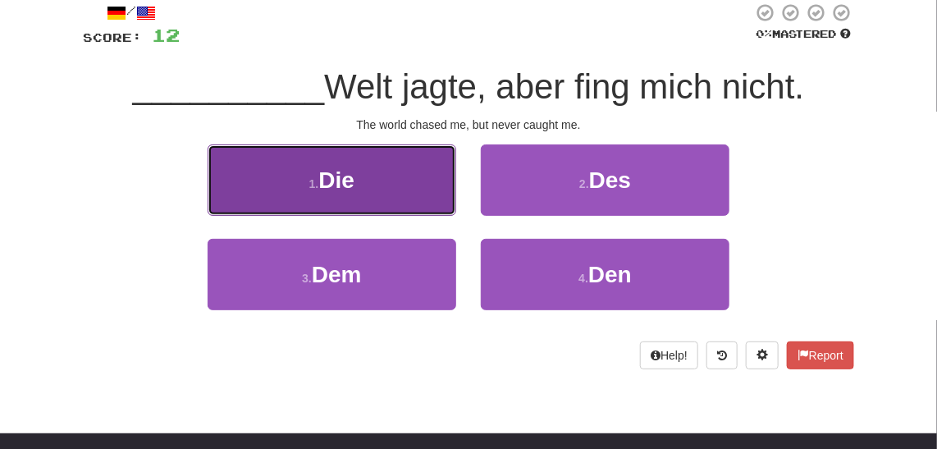
click at [435, 153] on button "1 . Die" at bounding box center [331, 179] width 248 height 71
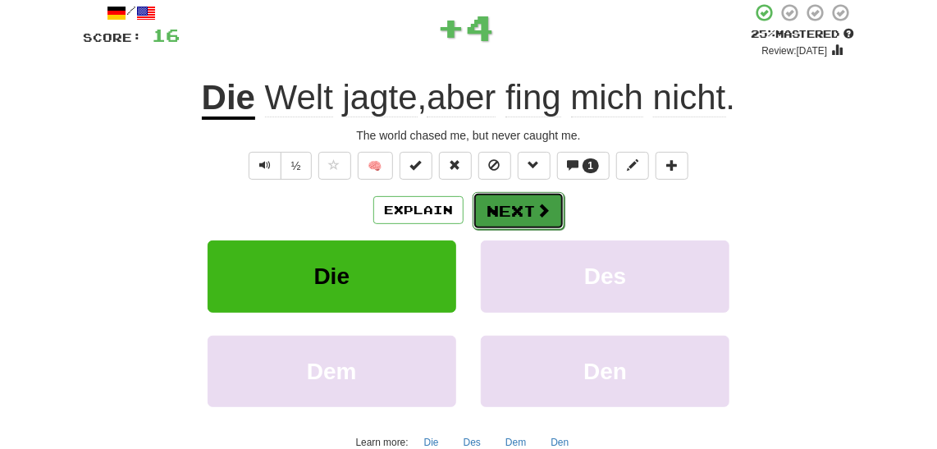
click at [522, 205] on button "Next" at bounding box center [518, 211] width 92 height 38
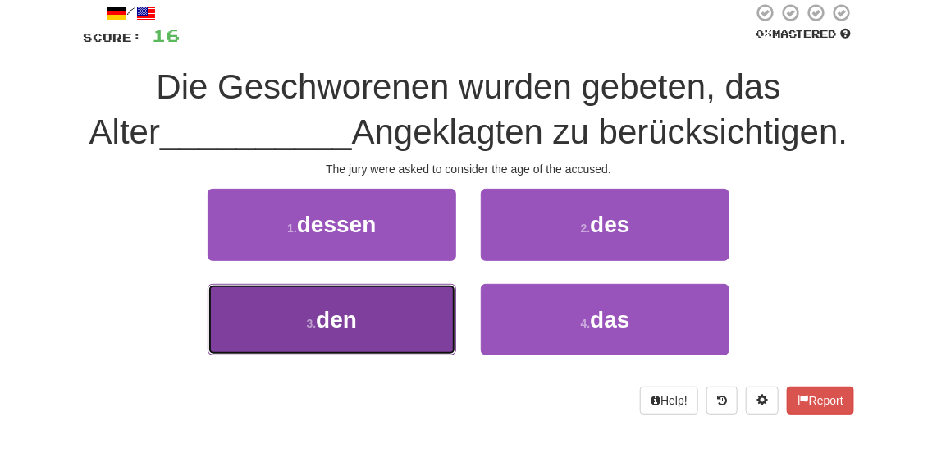
click at [324, 299] on button "3 . den" at bounding box center [331, 319] width 248 height 71
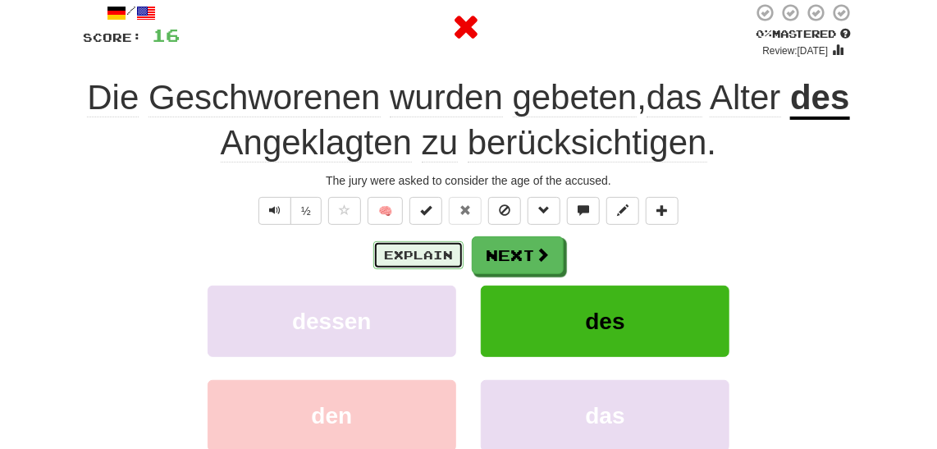
click at [429, 242] on button "Explain" at bounding box center [418, 255] width 90 height 28
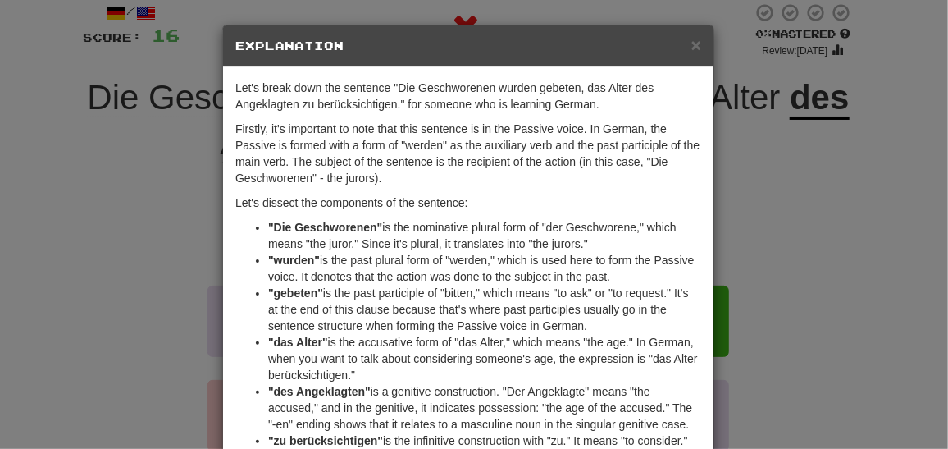
click at [429, 172] on p "Firstly, it's important to note that this sentence is in the Passive voice. In …" at bounding box center [468, 154] width 466 height 66
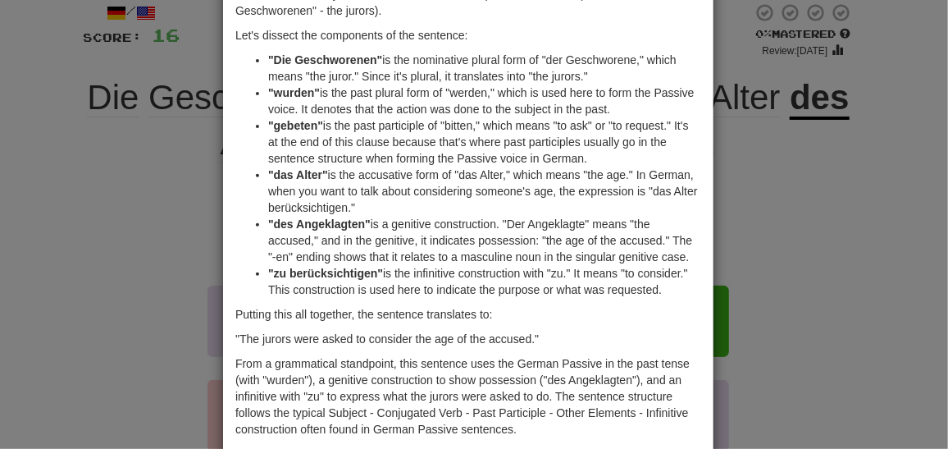
scroll to position [148, 0]
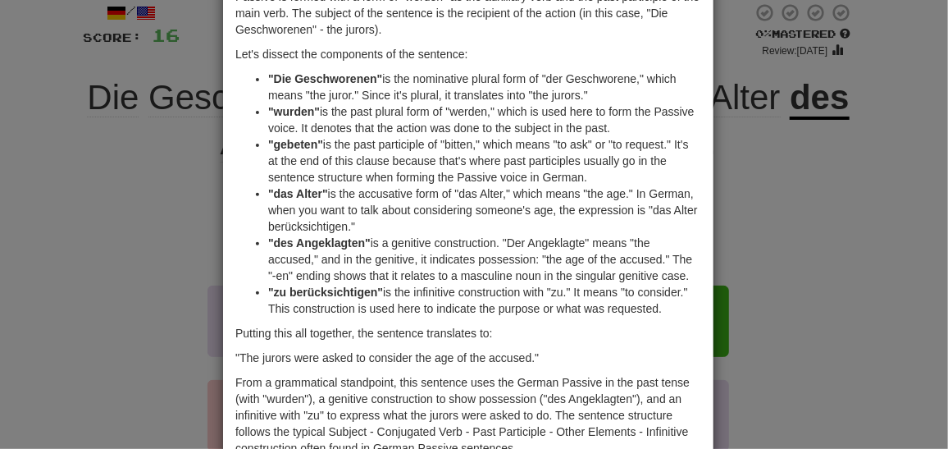
click at [504, 229] on li ""das Alter" is the accusative form of "das Alter," which means "the age." In Ge…" at bounding box center [484, 209] width 433 height 49
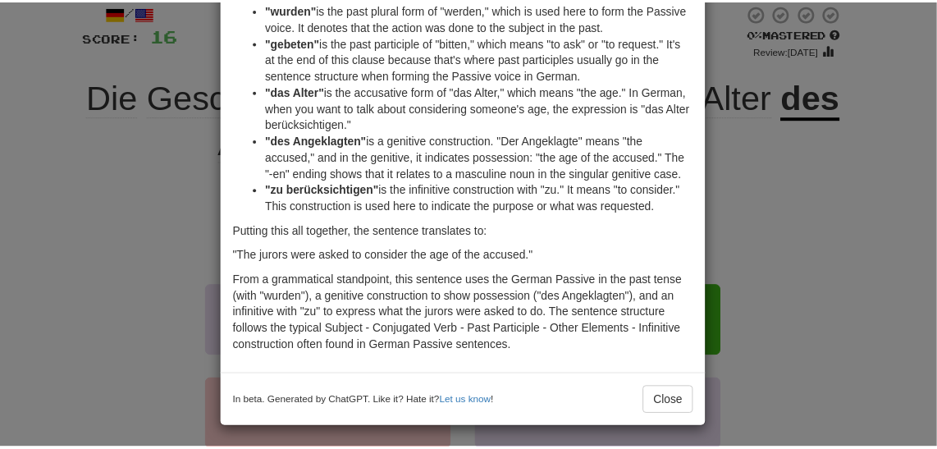
scroll to position [252, 0]
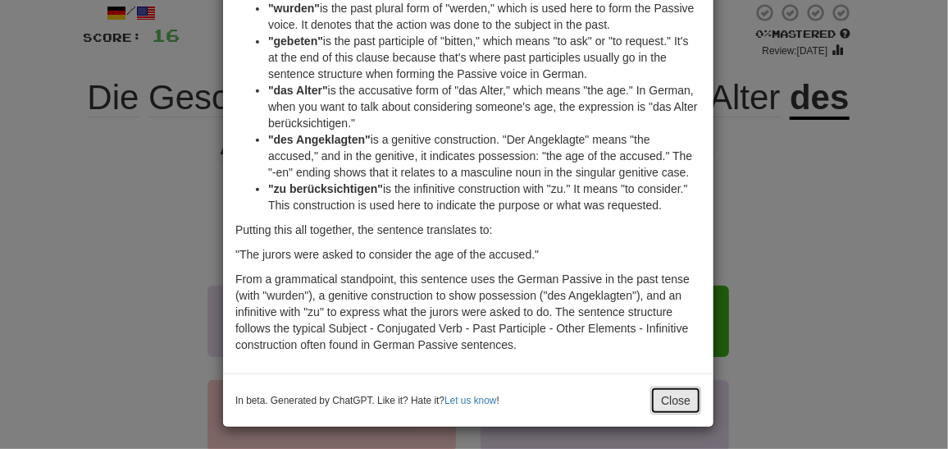
click at [683, 396] on button "Close" at bounding box center [675, 400] width 51 height 28
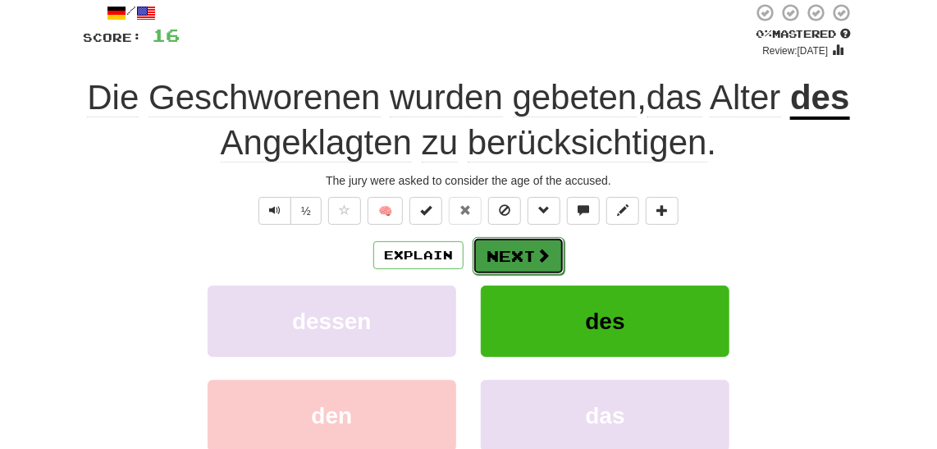
click at [523, 247] on button "Next" at bounding box center [518, 256] width 92 height 38
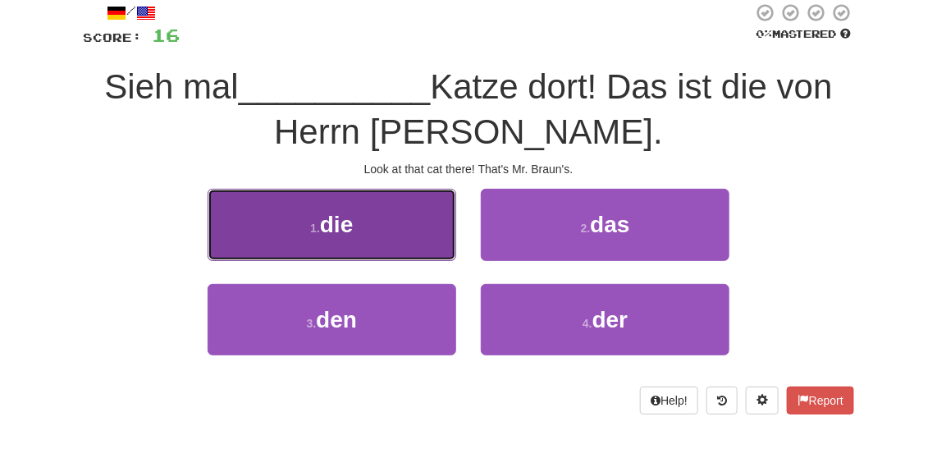
click at [382, 226] on button "1 . die" at bounding box center [331, 224] width 248 height 71
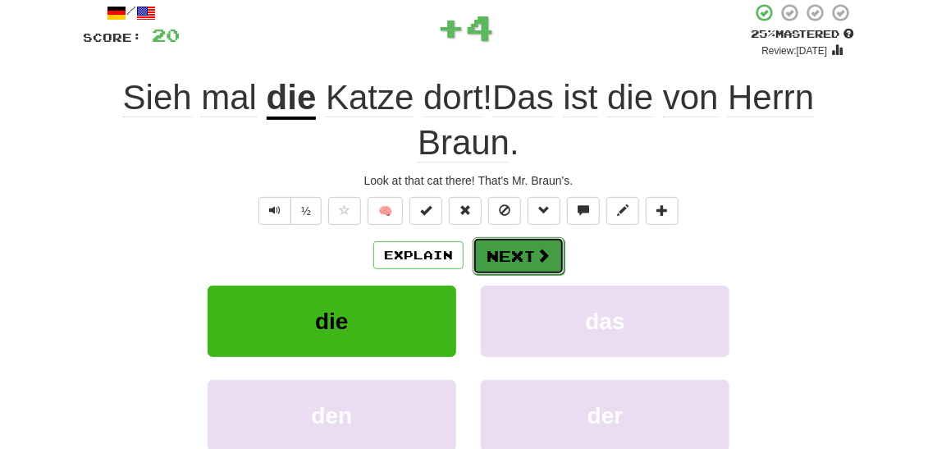
click at [505, 252] on button "Next" at bounding box center [518, 256] width 92 height 38
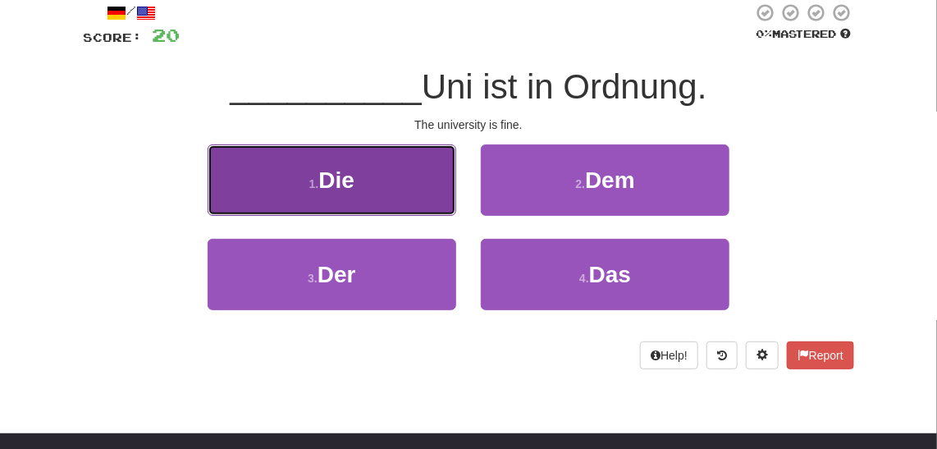
click at [381, 161] on button "1 . Die" at bounding box center [331, 179] width 248 height 71
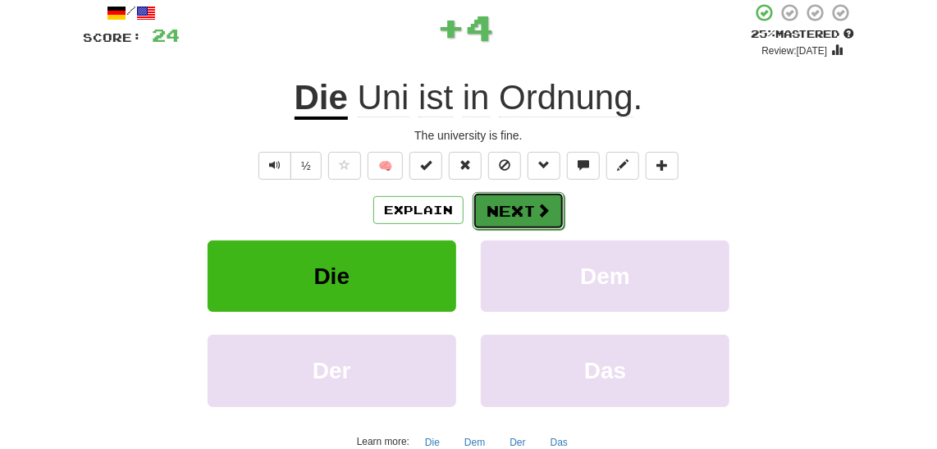
click at [522, 218] on button "Next" at bounding box center [518, 211] width 92 height 38
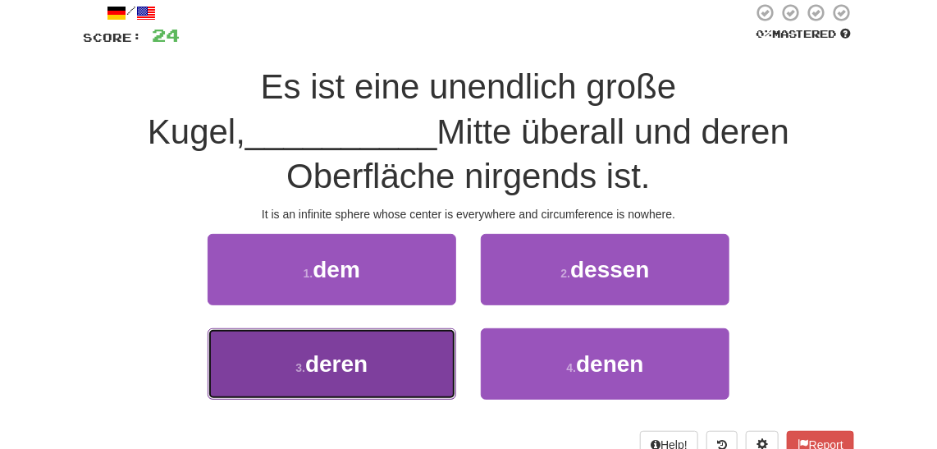
click at [353, 330] on button "3 . deren" at bounding box center [331, 363] width 248 height 71
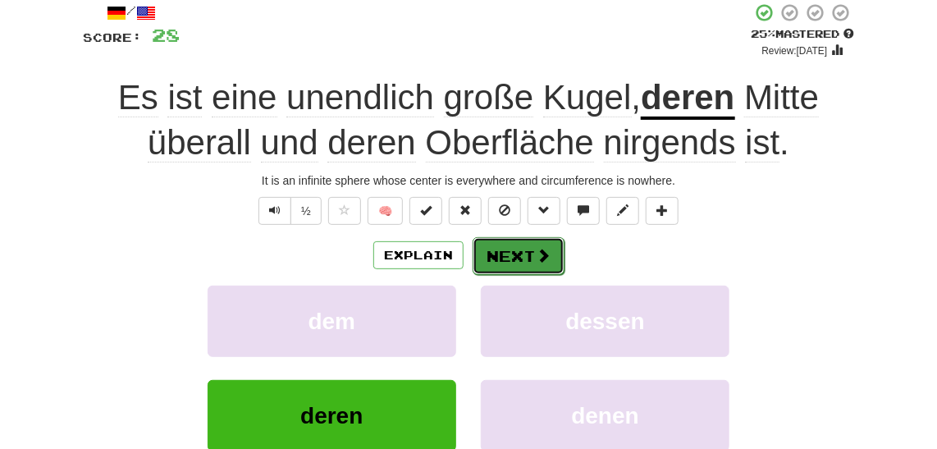
click at [545, 253] on span at bounding box center [543, 255] width 15 height 15
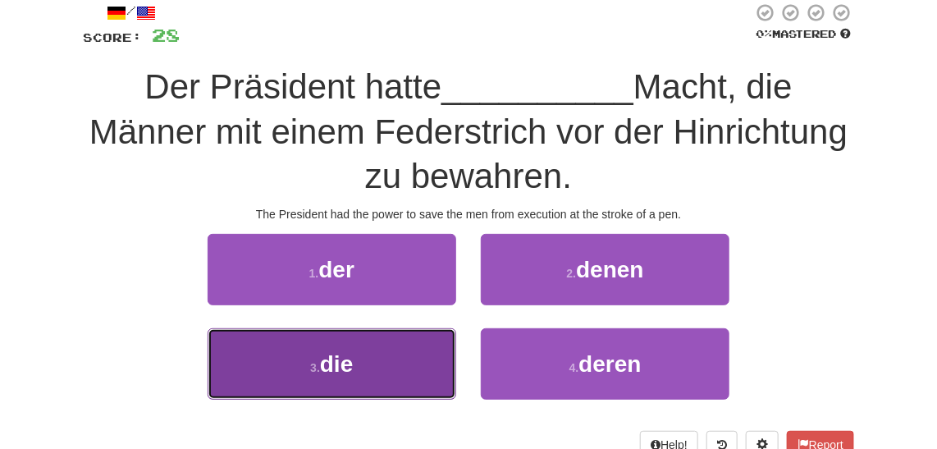
click at [375, 352] on button "3 . die" at bounding box center [331, 363] width 248 height 71
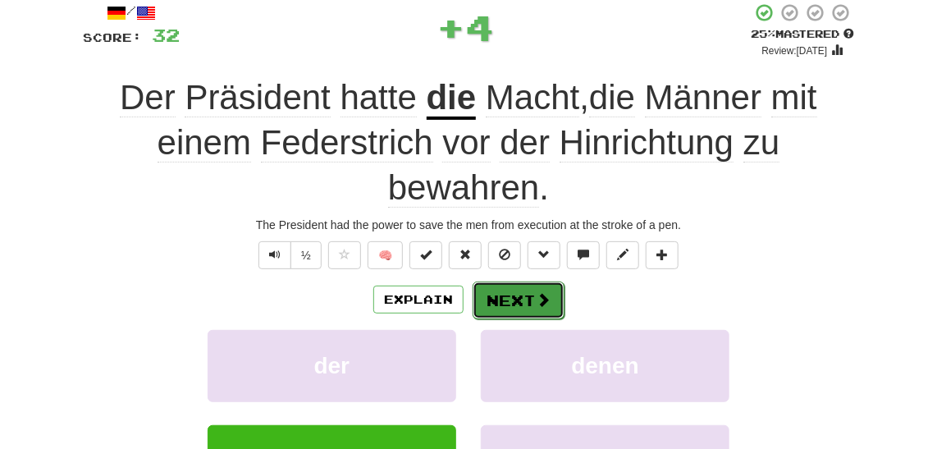
click at [513, 285] on button "Next" at bounding box center [518, 300] width 92 height 38
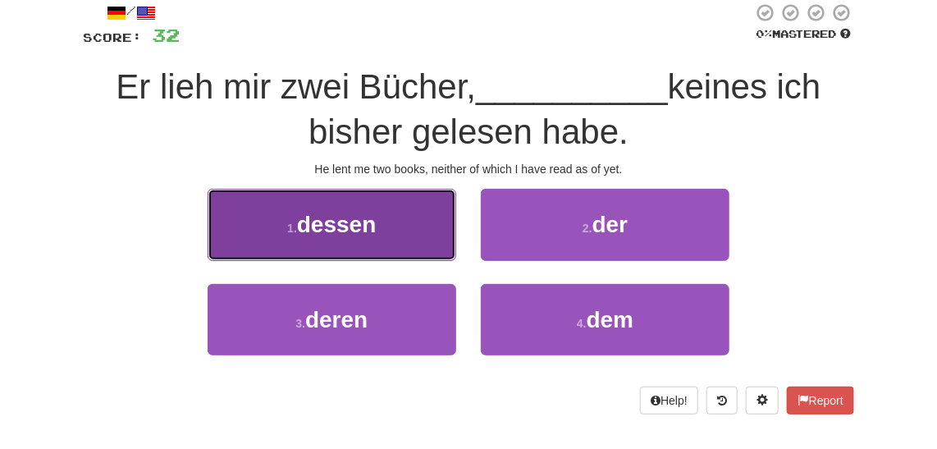
click at [392, 235] on button "1 . dessen" at bounding box center [331, 224] width 248 height 71
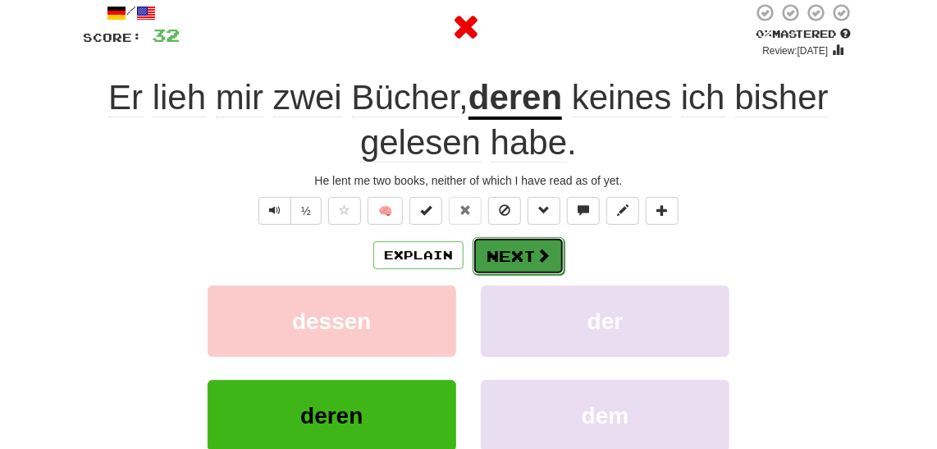
click at [499, 252] on button "Next" at bounding box center [518, 256] width 92 height 38
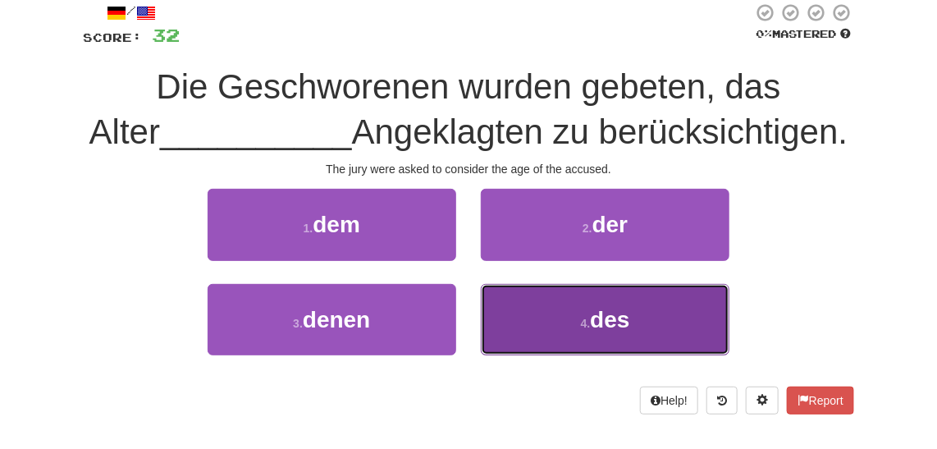
click at [588, 303] on button "4 . des" at bounding box center [605, 319] width 248 height 71
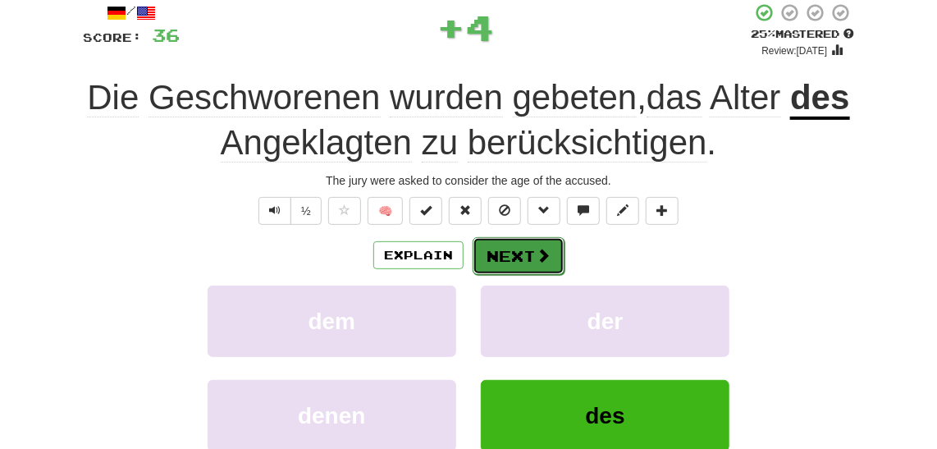
click at [532, 253] on button "Next" at bounding box center [518, 256] width 92 height 38
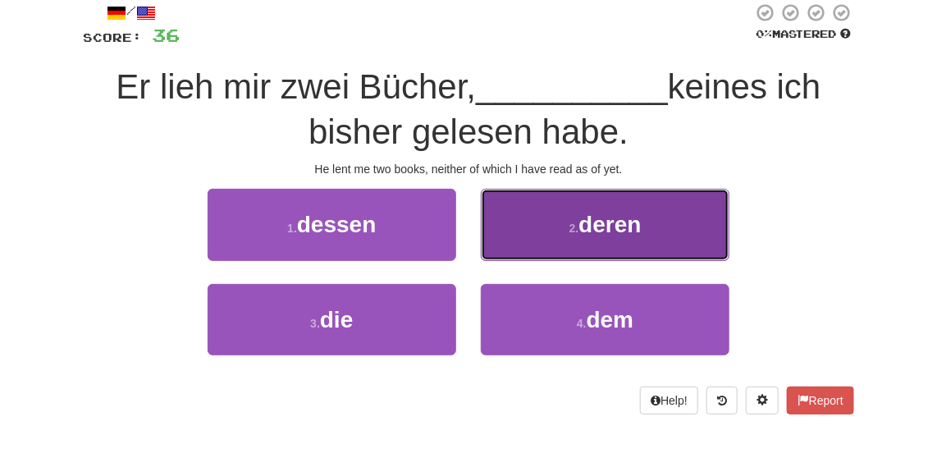
click at [530, 207] on button "2 . deren" at bounding box center [605, 224] width 248 height 71
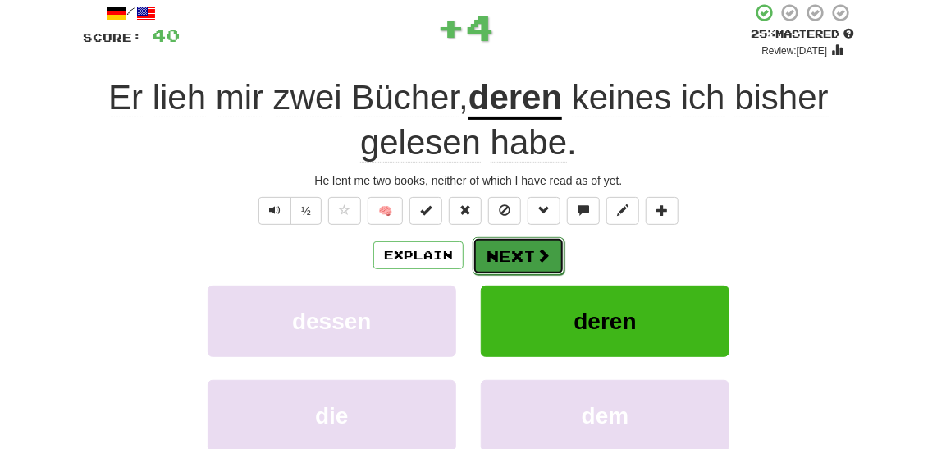
click at [527, 267] on button "Next" at bounding box center [518, 256] width 92 height 38
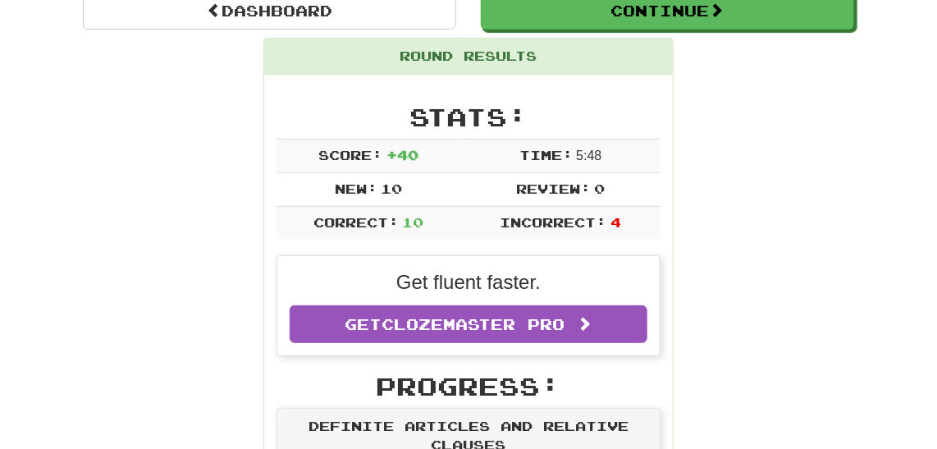
scroll to position [170, 0]
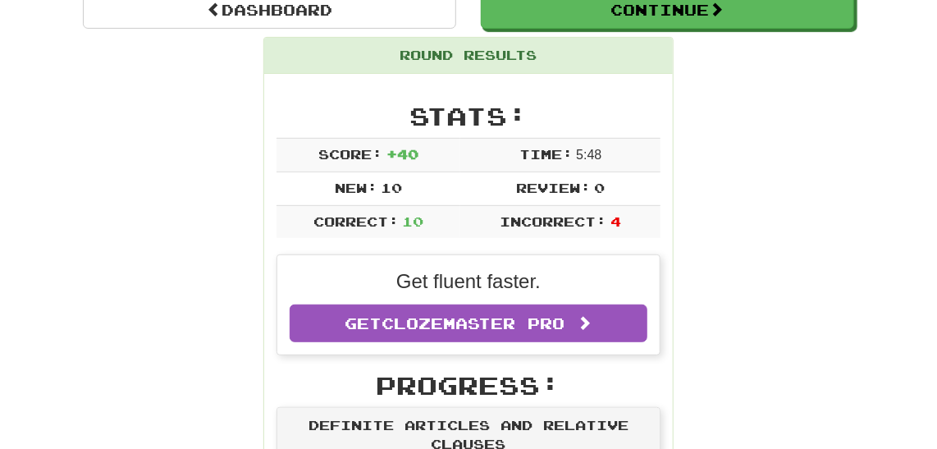
click at [637, 180] on td "Review: 0" at bounding box center [560, 188] width 200 height 34
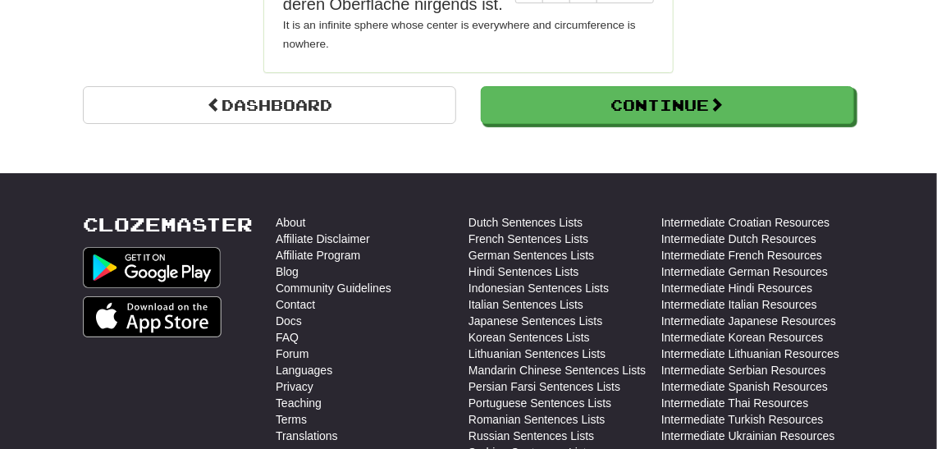
scroll to position [1989, 0]
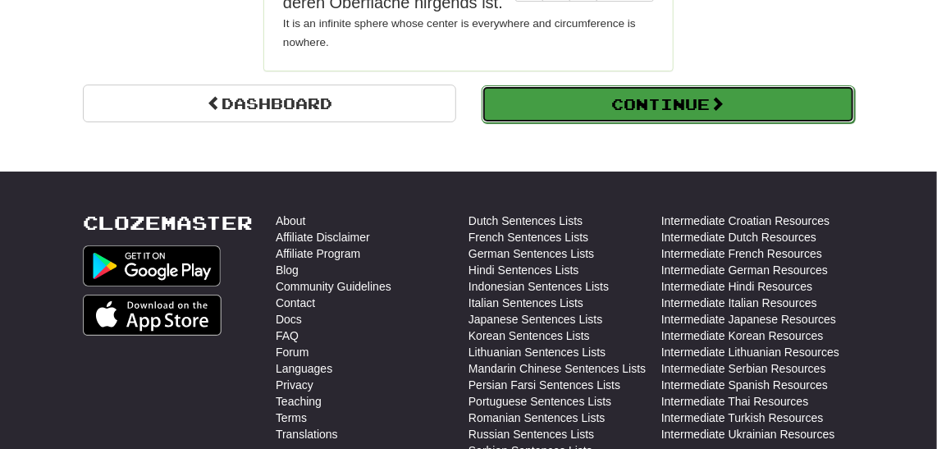
click at [690, 85] on button "Continue" at bounding box center [667, 104] width 373 height 38
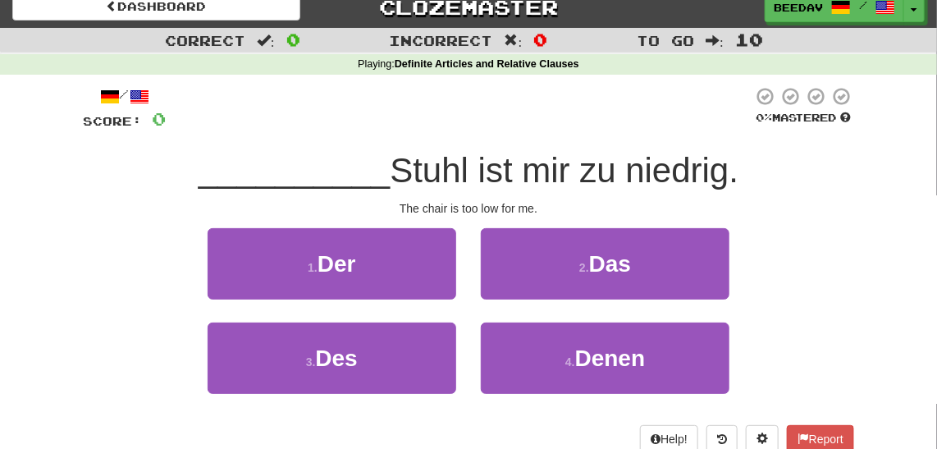
scroll to position [0, 0]
